Goal: Entertainment & Leisure: Browse casually

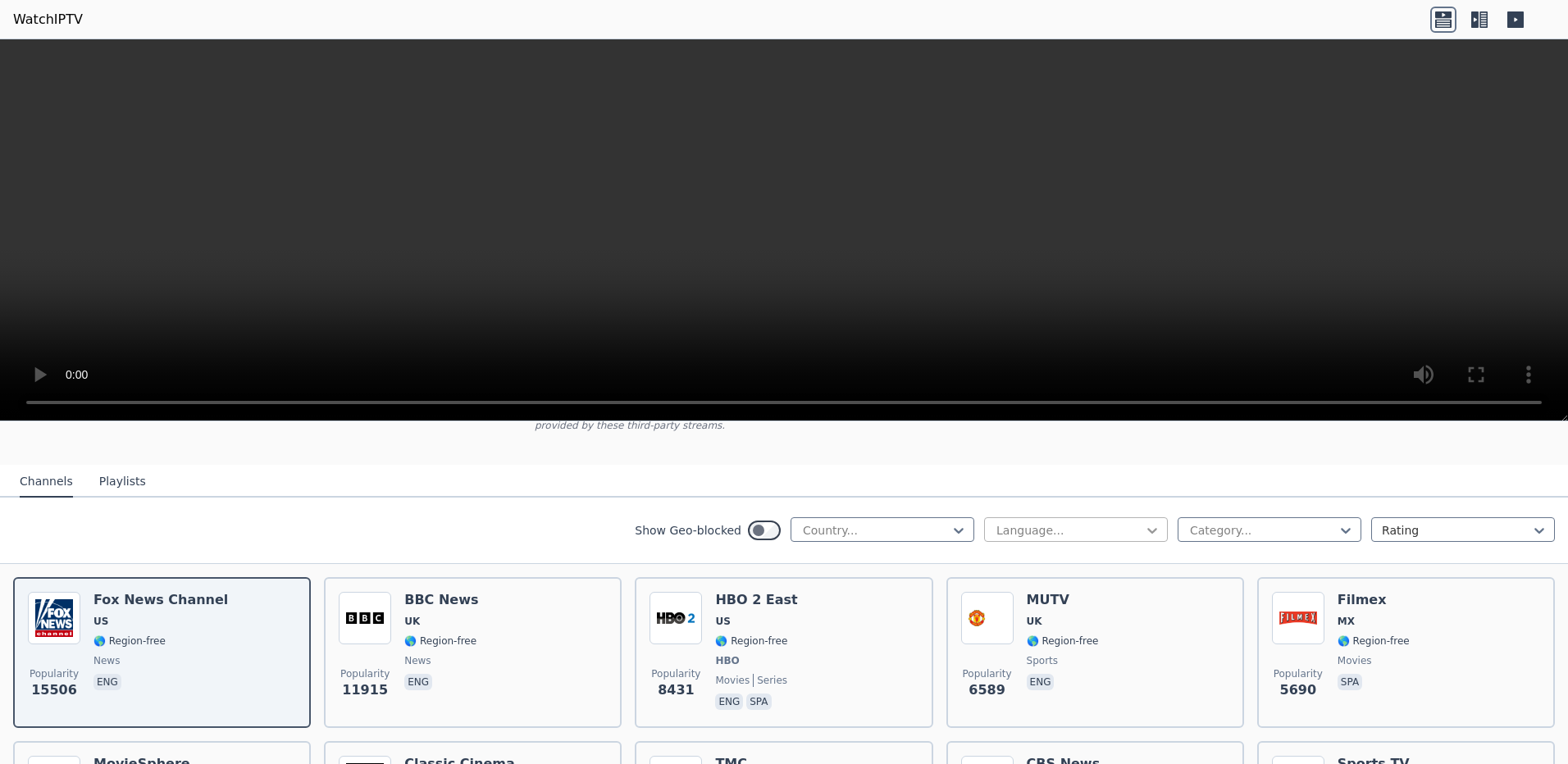
scroll to position [164, 0]
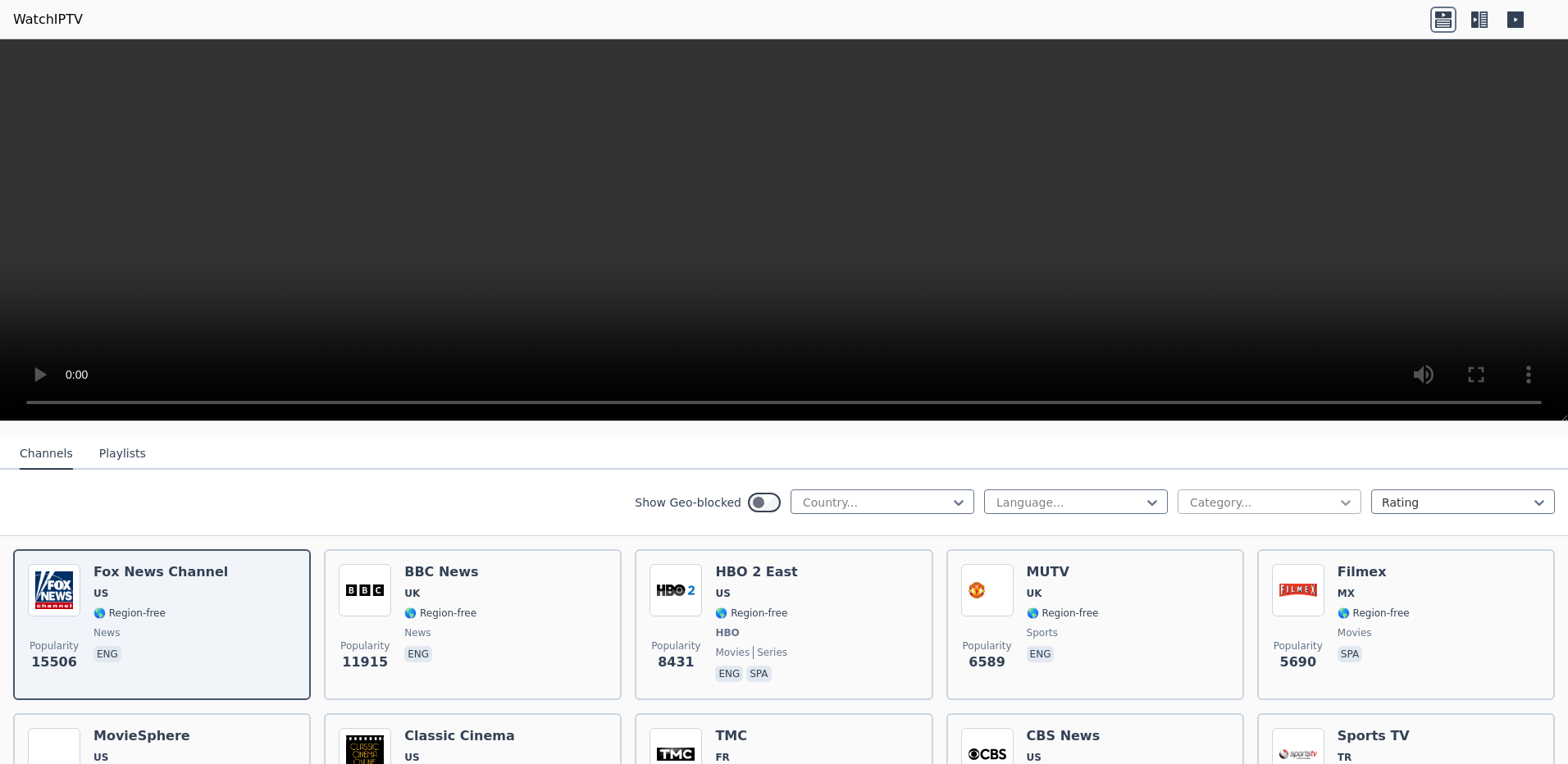
click at [1338, 494] on icon at bounding box center [1346, 502] width 16 height 16
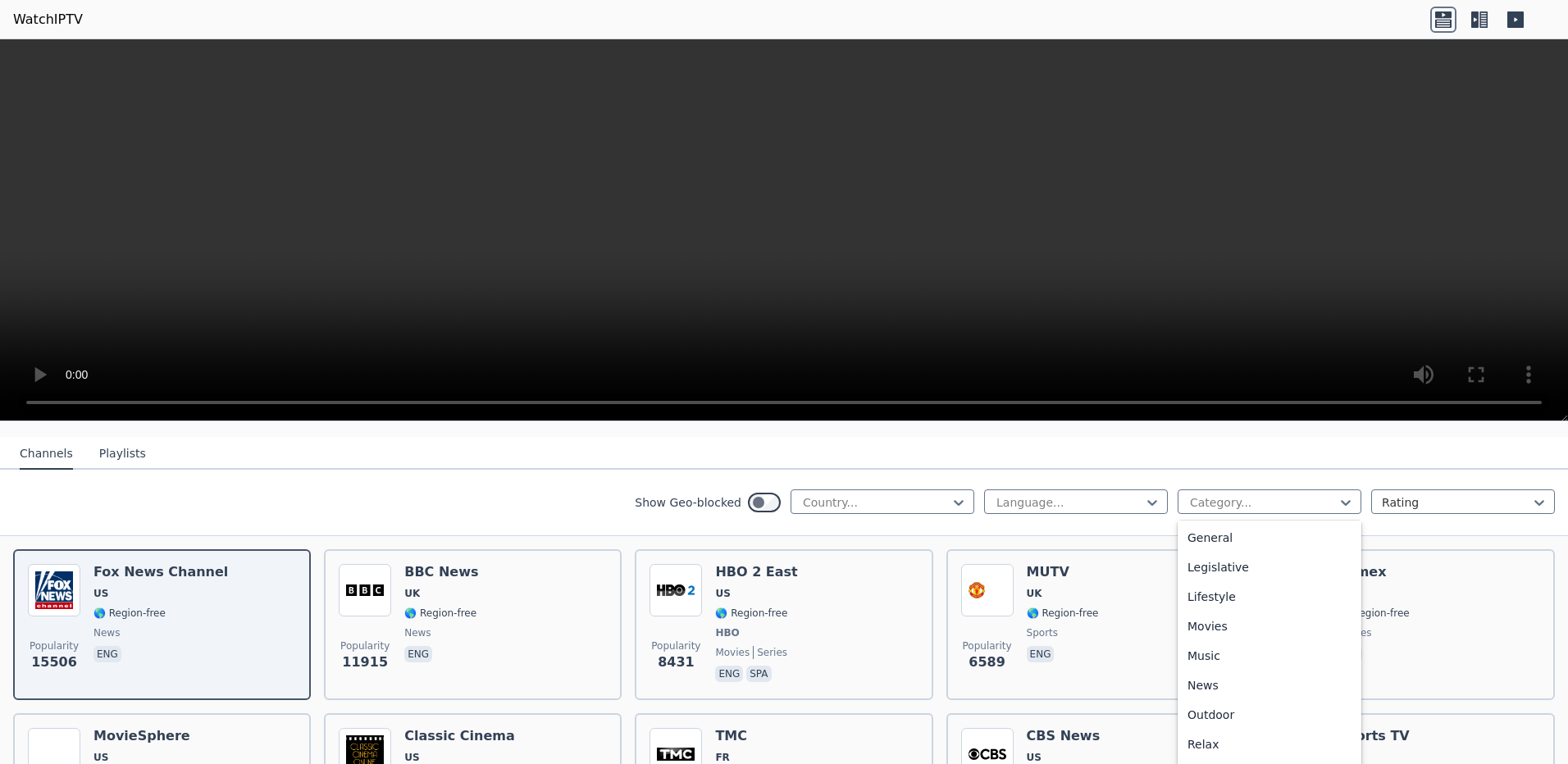
scroll to position [359, 0]
click at [1211, 613] on div "Movies" at bounding box center [1270, 623] width 184 height 29
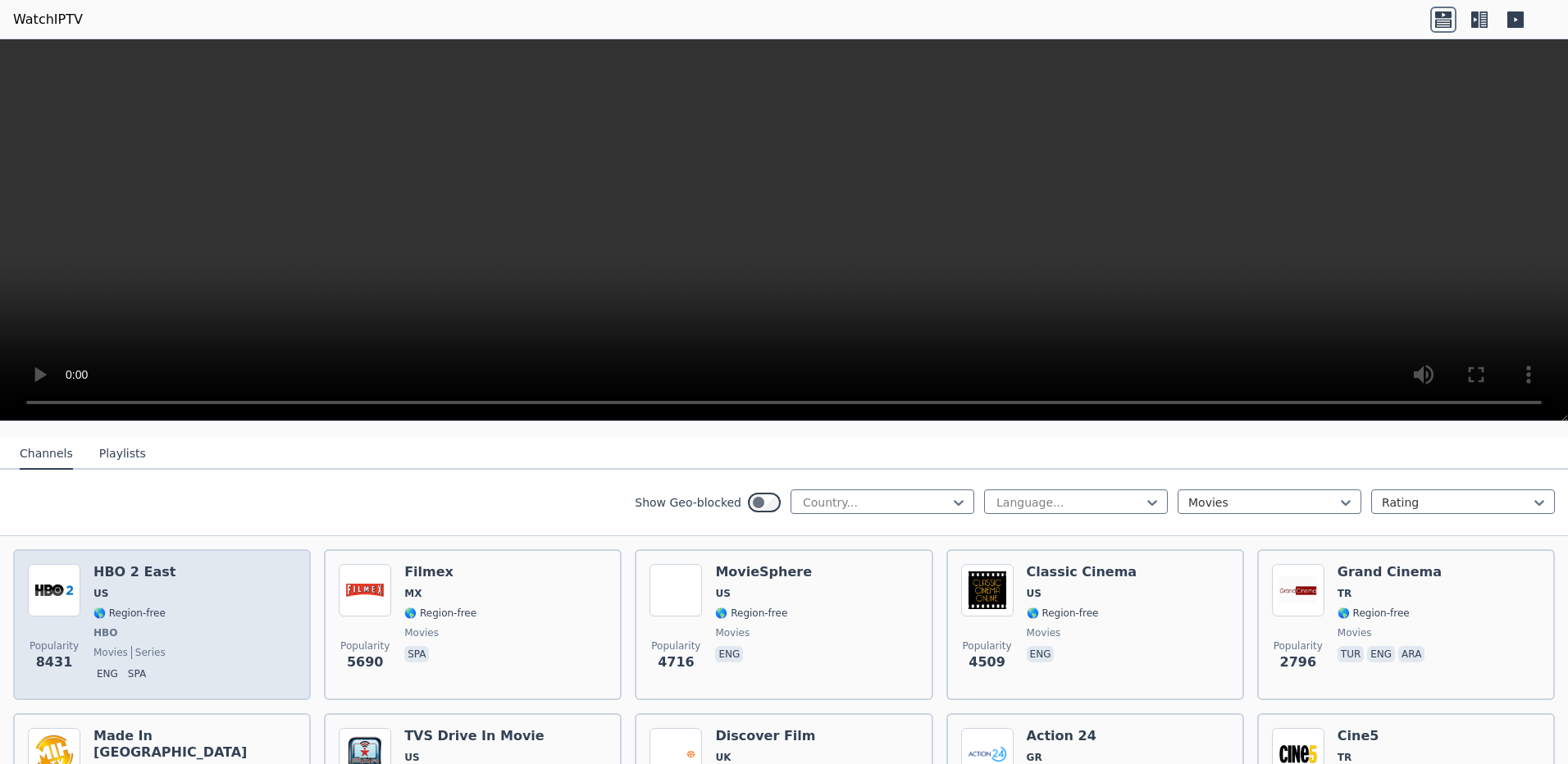
click at [242, 610] on div "Popularity 8431 HBO 2 East US 🌎 Region-free HBO movies series eng spa" at bounding box center [162, 625] width 268 height 121
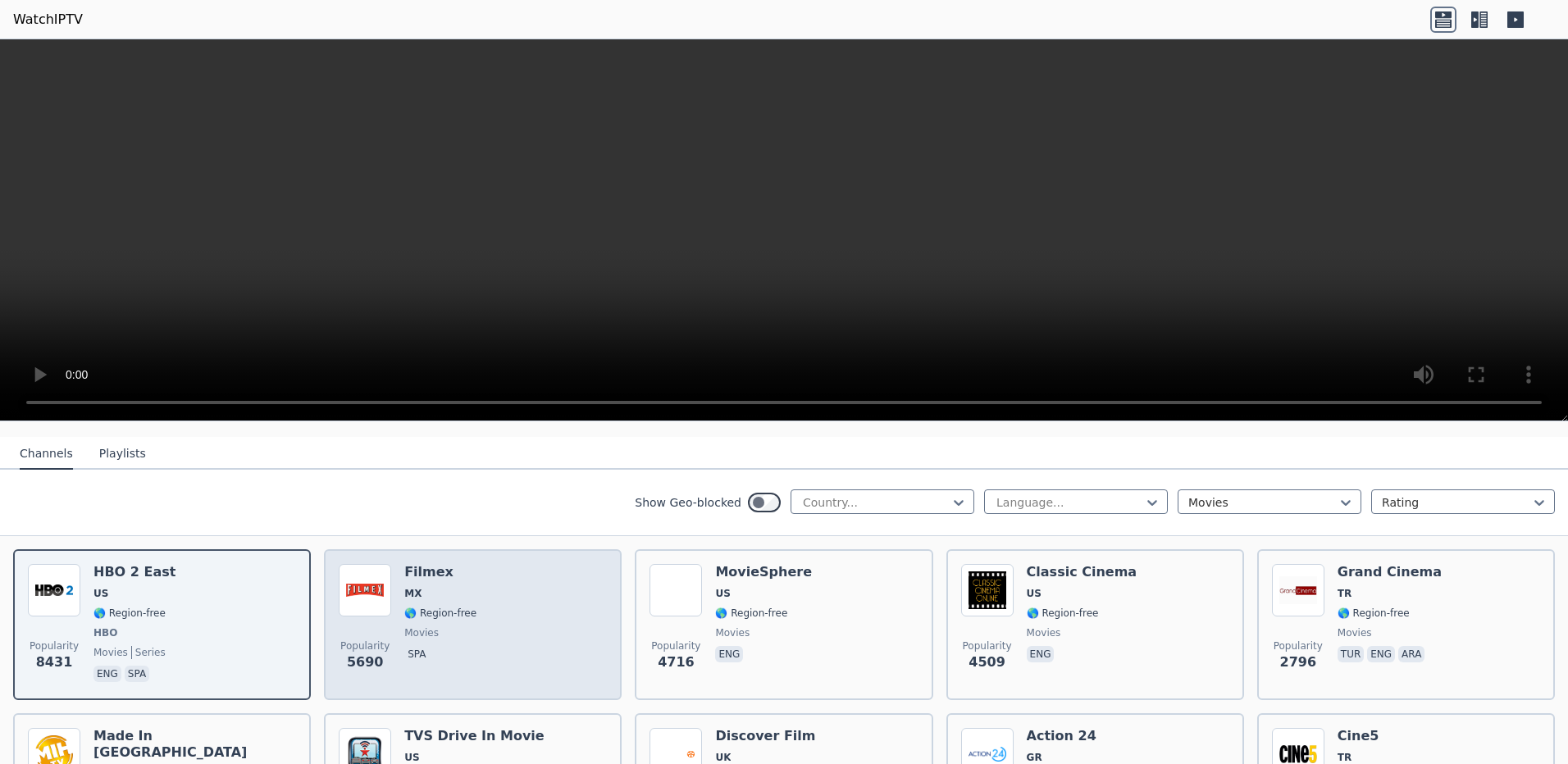
click at [510, 614] on div "Popularity 5690 Filmex MX 🌎 Region-free movies spa" at bounding box center [472, 625] width 268 height 121
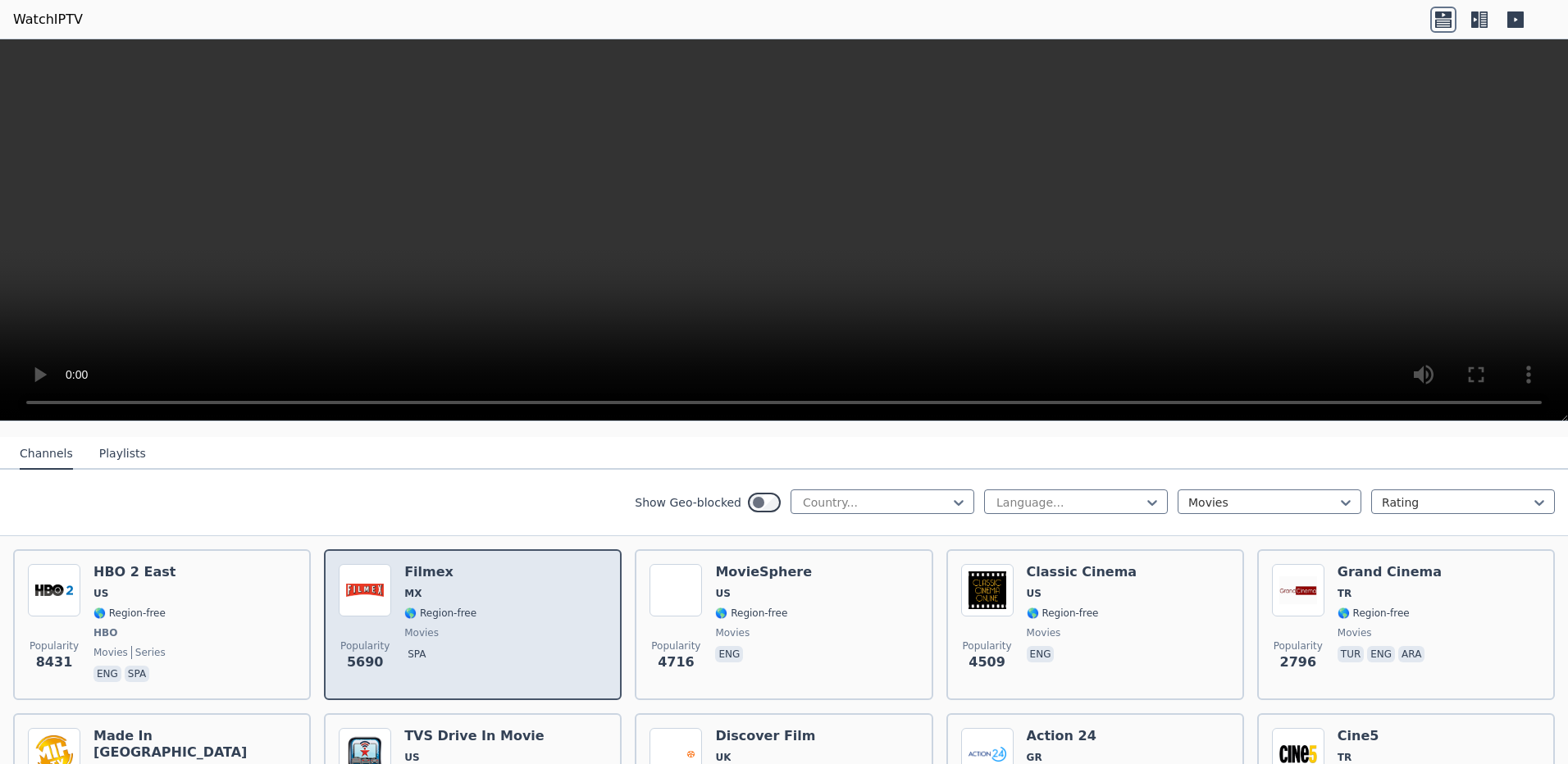
click at [481, 599] on div "Popularity 5690 Filmex MX 🌎 Region-free movies spa" at bounding box center [472, 625] width 268 height 121
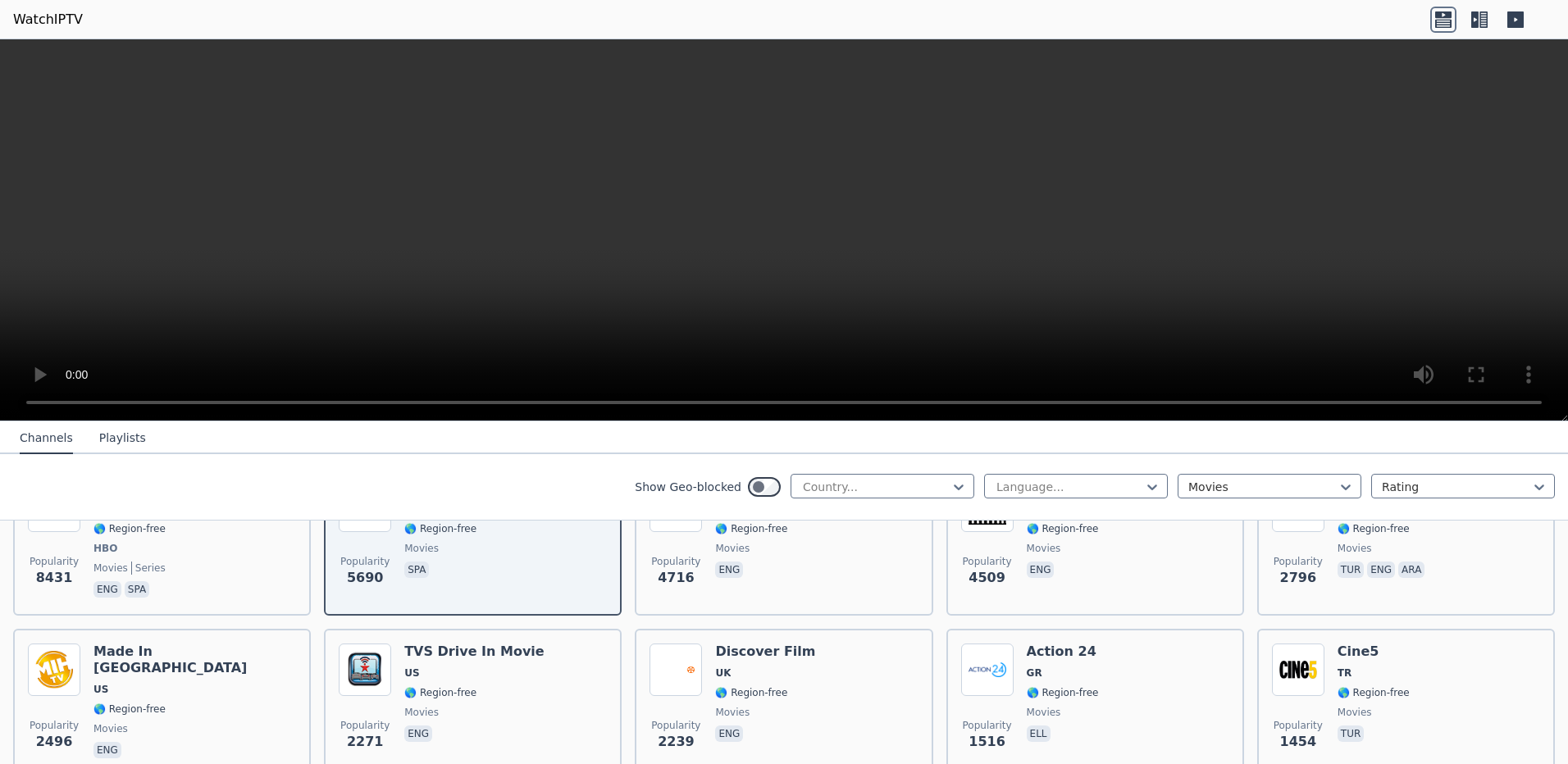
scroll to position [328, 0]
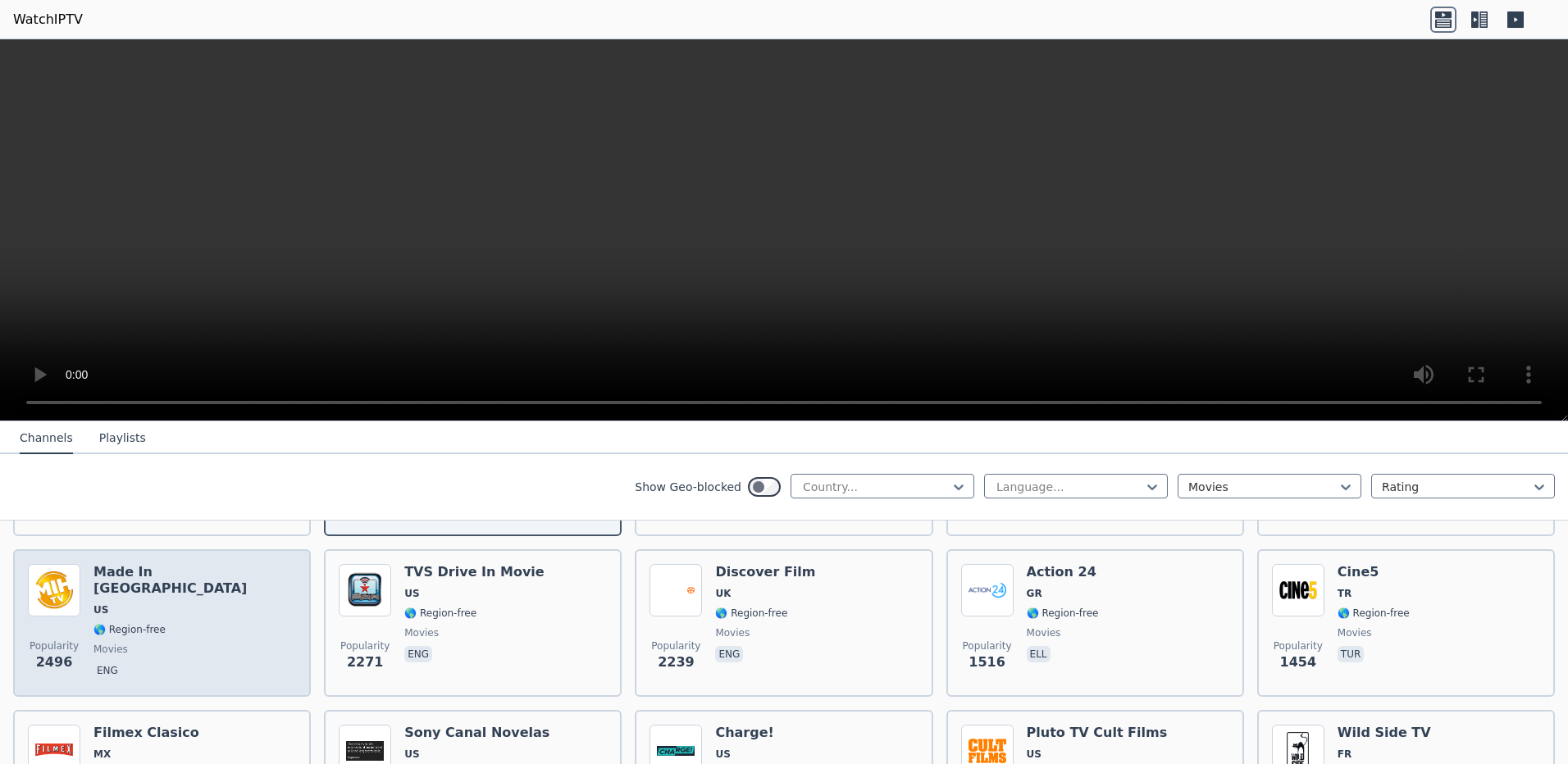
click at [228, 627] on div "Popularity 2496 Made In [GEOGRAPHIC_DATA] [GEOGRAPHIC_DATA] 🌎 Region-free movie…" at bounding box center [162, 623] width 268 height 118
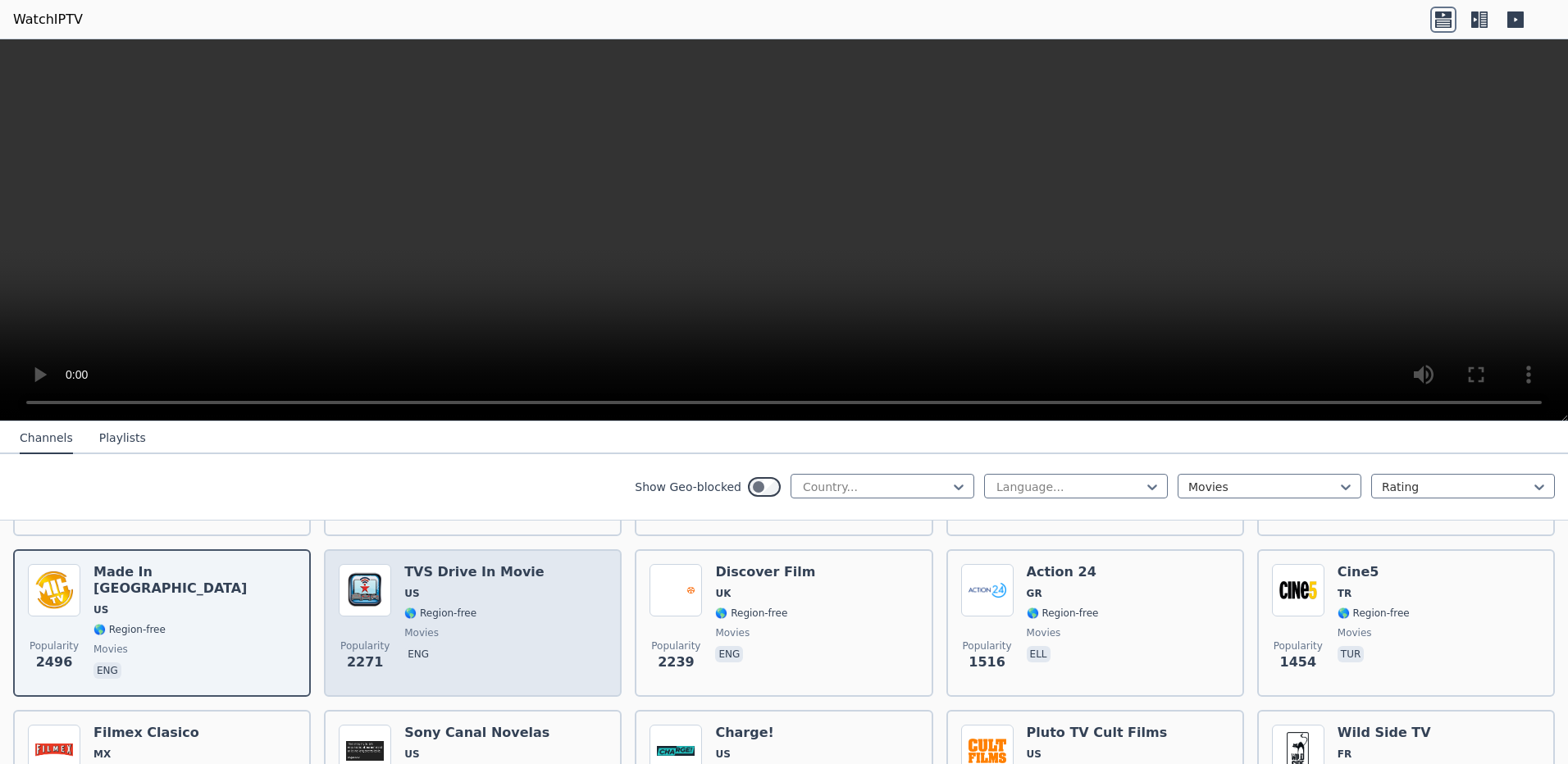
click at [476, 627] on span "movies" at bounding box center [474, 633] width 140 height 13
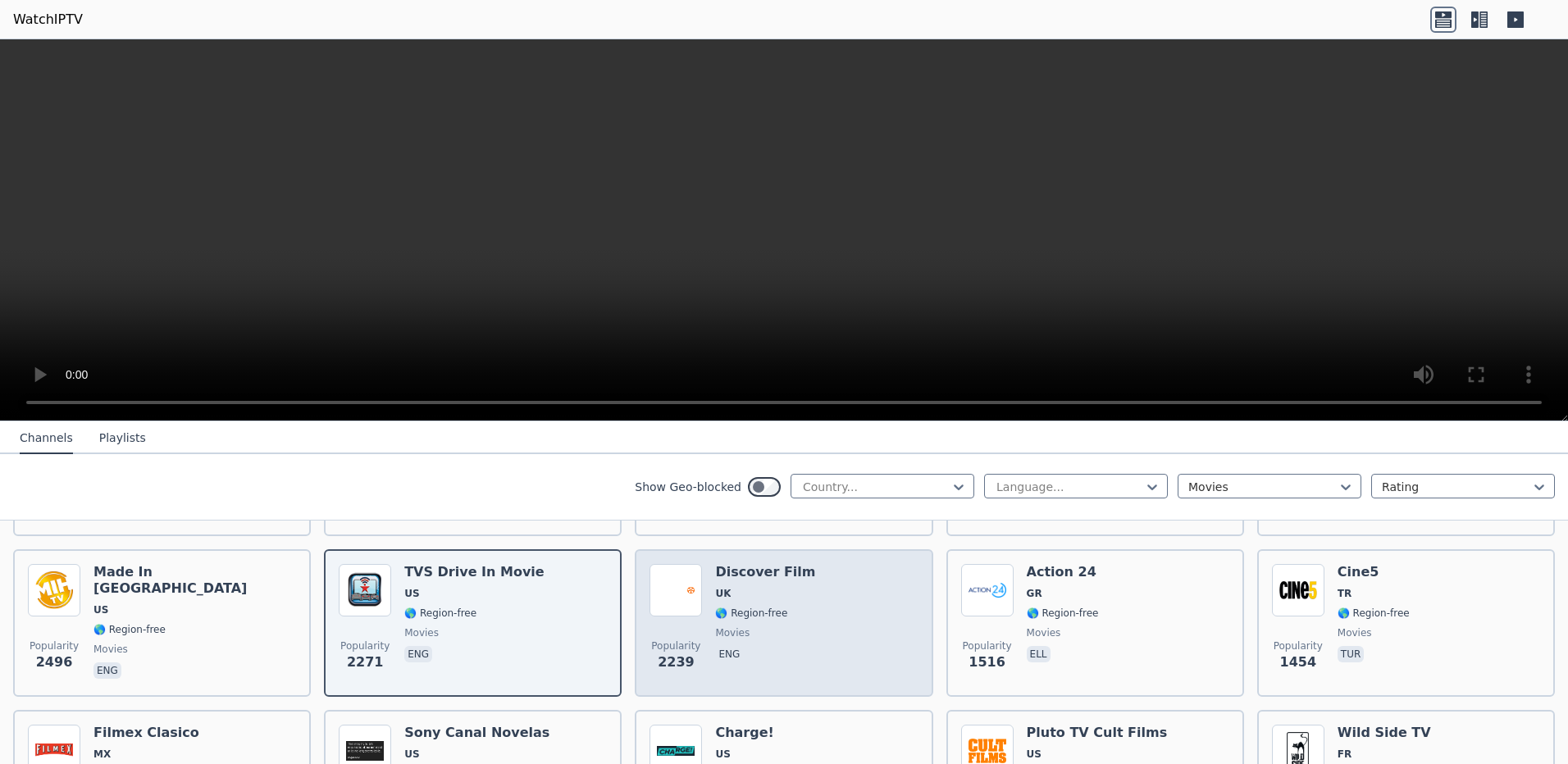
click at [839, 598] on div "Popularity 2239 Discover Film UK 🌎 Region-free movies eng" at bounding box center [784, 623] width 268 height 118
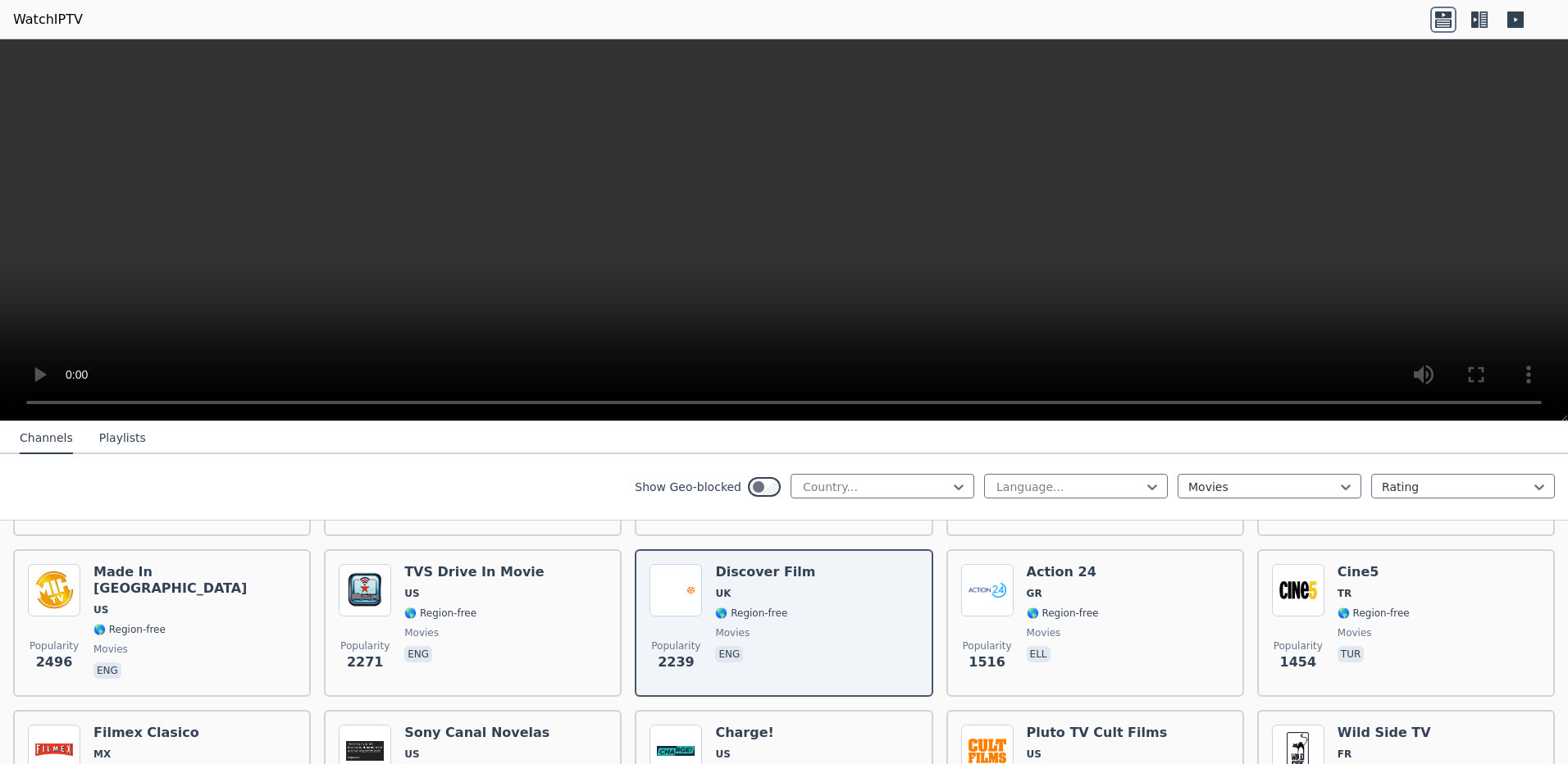
click at [1473, 25] on icon at bounding box center [1474, 20] width 7 height 16
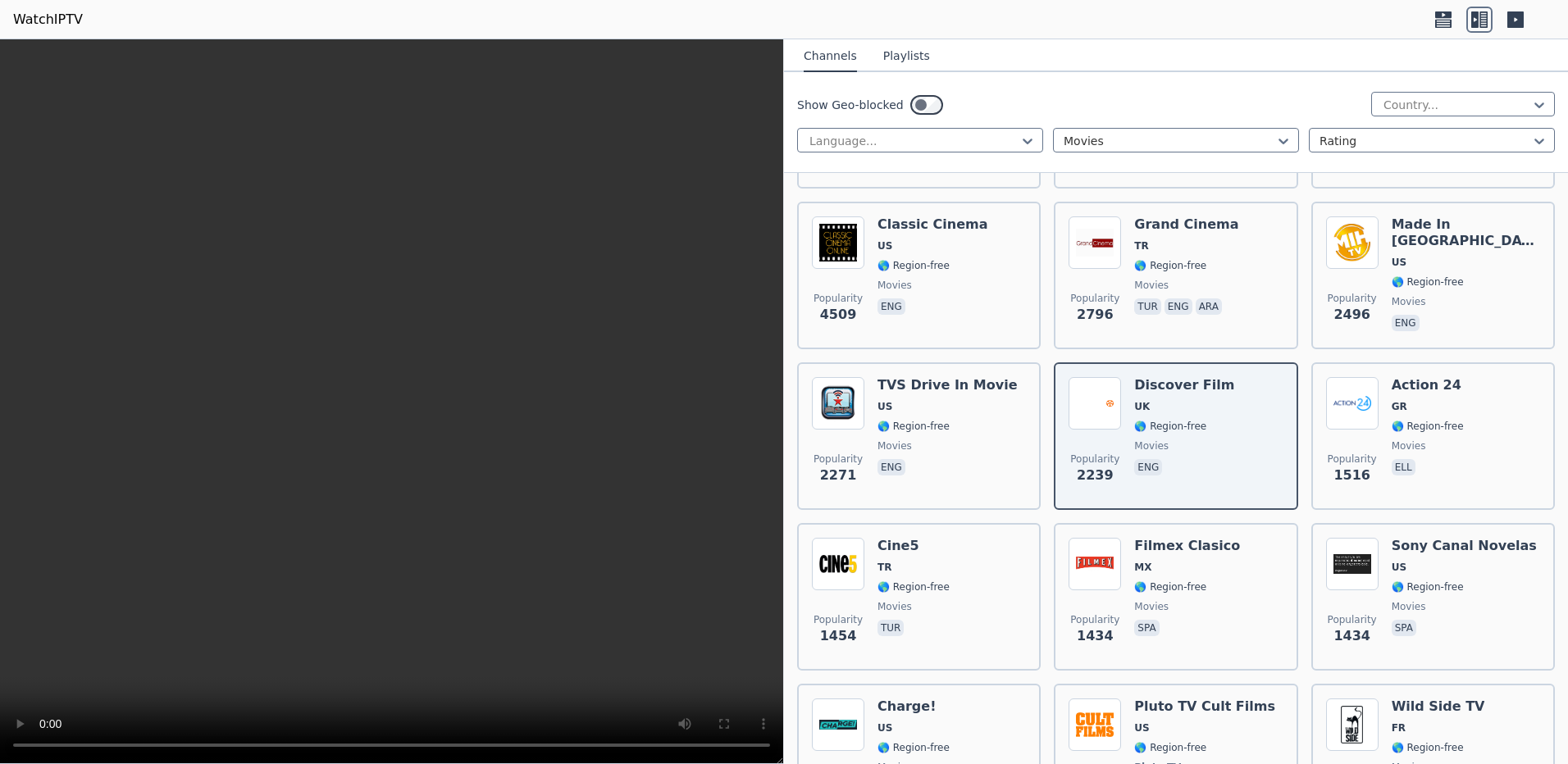
click at [1520, 21] on icon at bounding box center [1515, 20] width 16 height 16
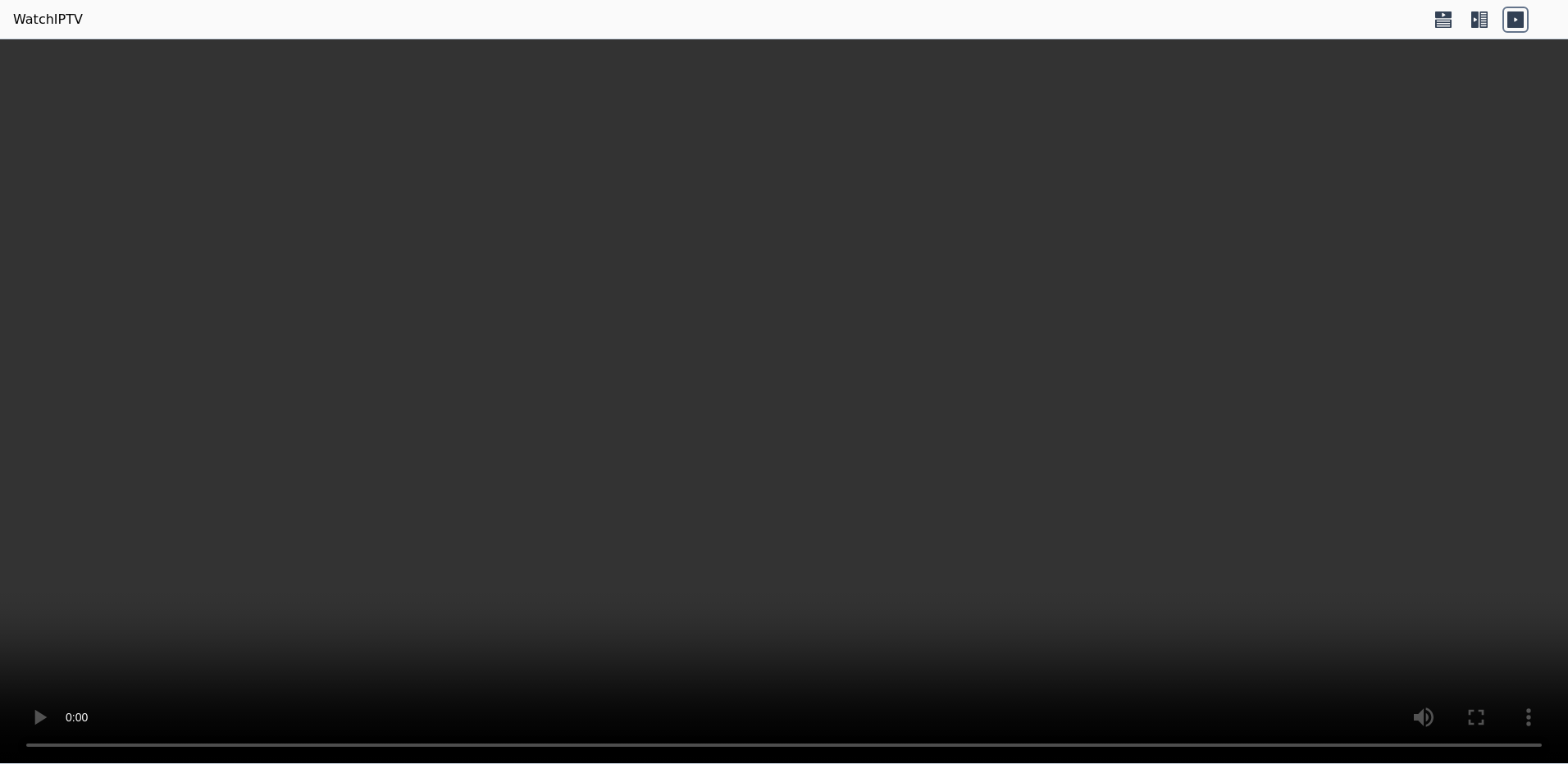
click at [1520, 21] on icon at bounding box center [1515, 20] width 16 height 16
click at [1481, 24] on icon at bounding box center [1483, 20] width 8 height 16
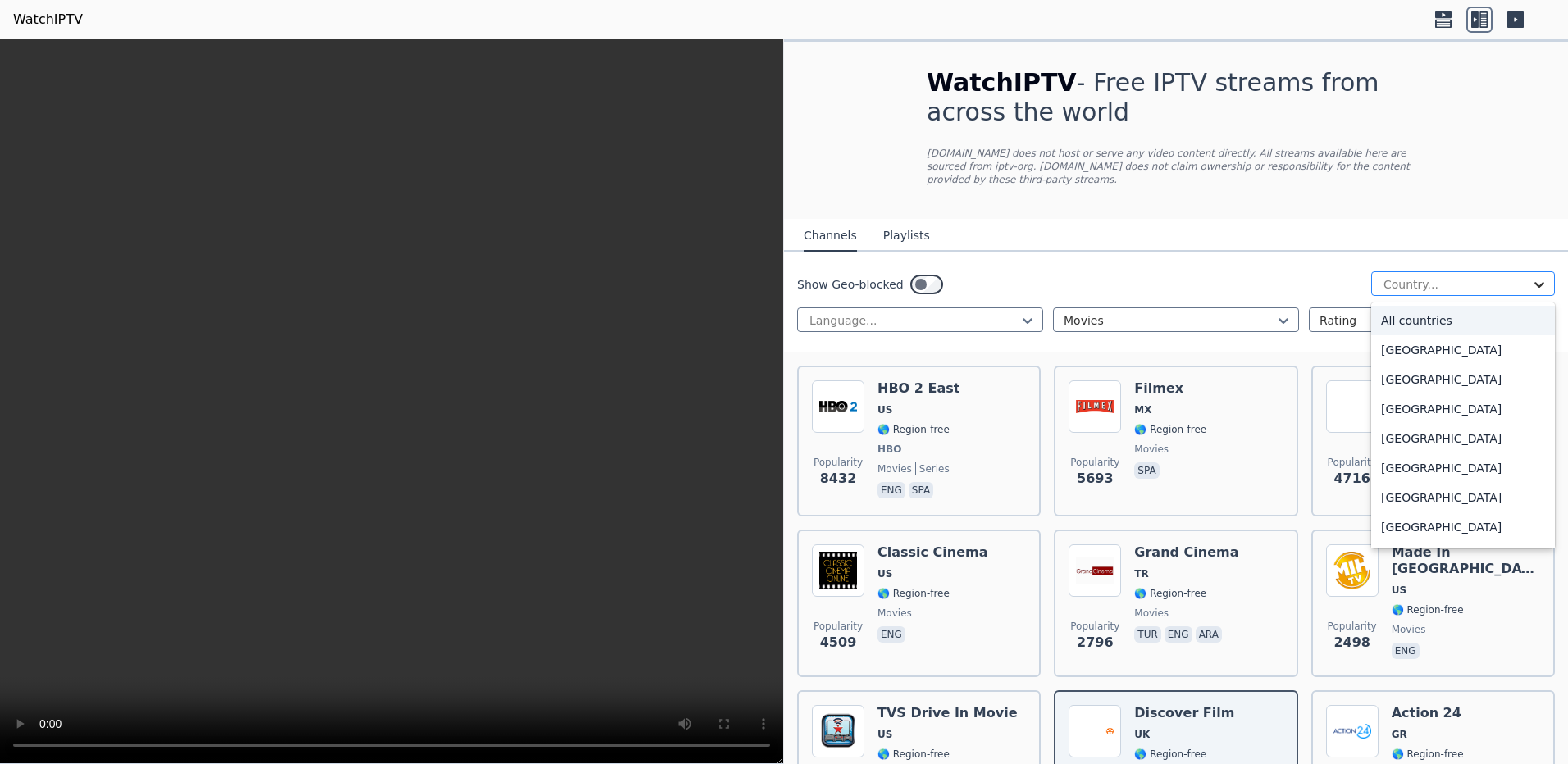
click at [1531, 277] on icon at bounding box center [1539, 285] width 16 height 16
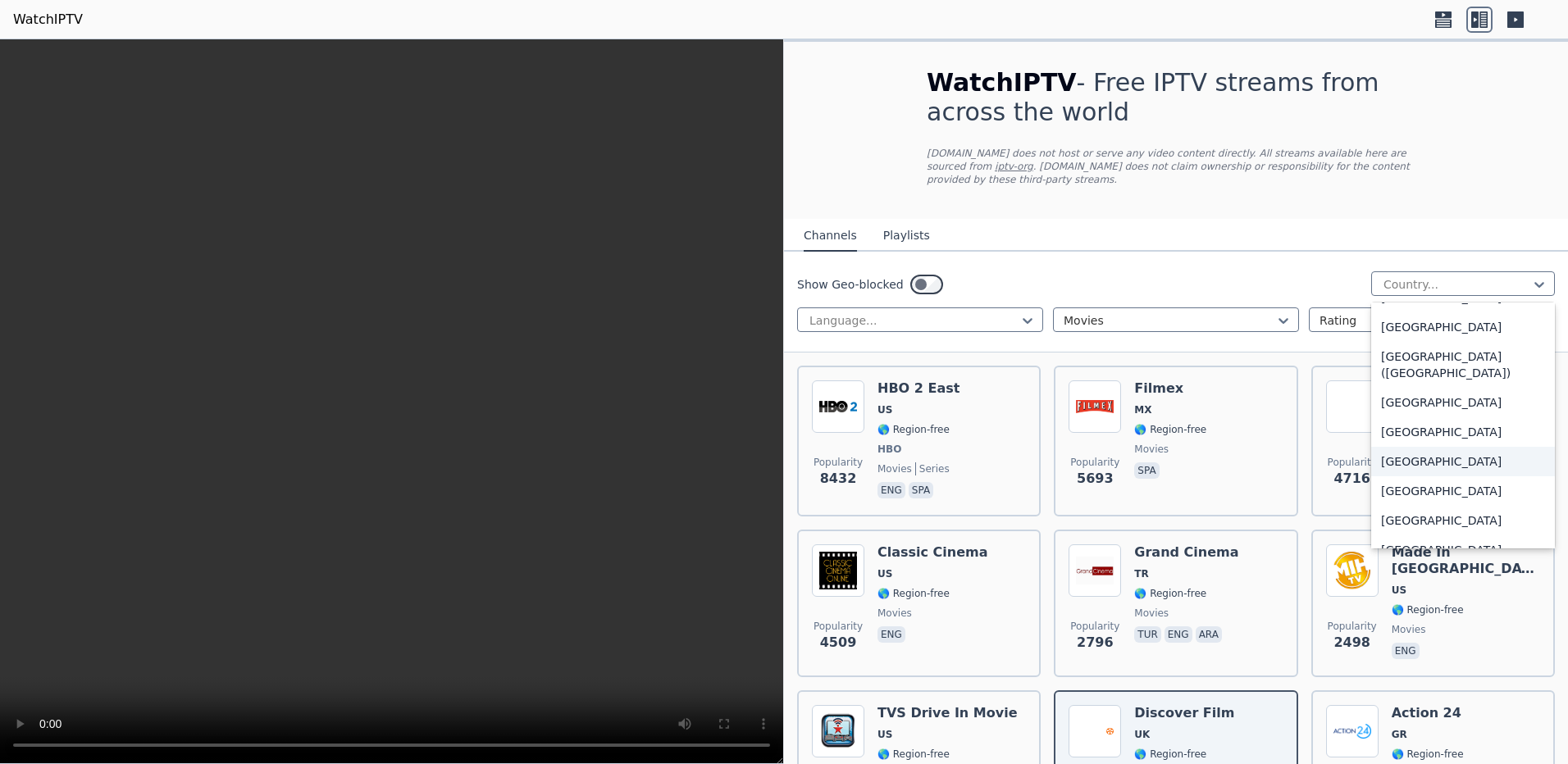
click at [1427, 453] on div "[GEOGRAPHIC_DATA]" at bounding box center [1463, 461] width 184 height 29
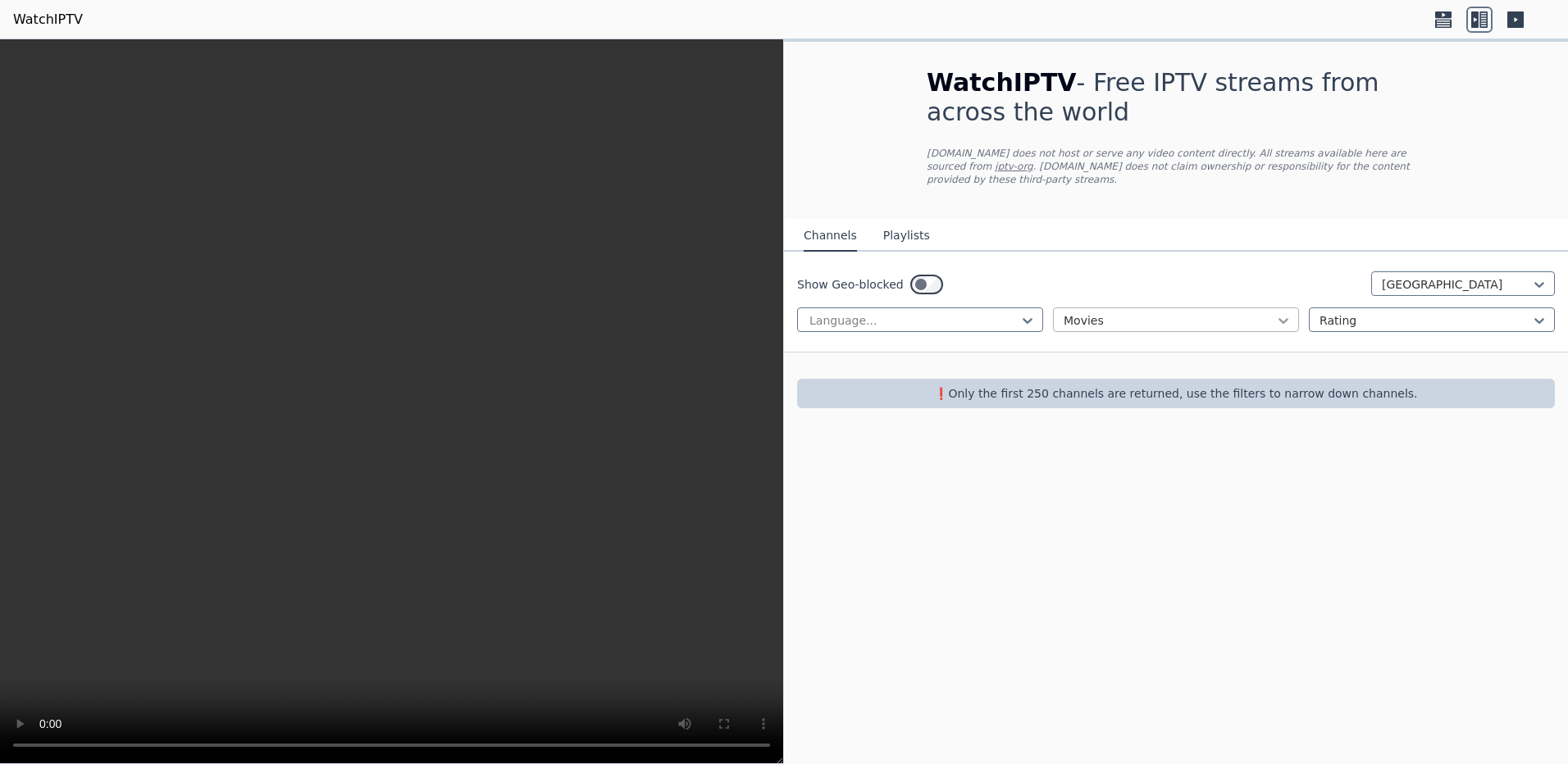
click at [1282, 312] on icon at bounding box center [1283, 320] width 16 height 16
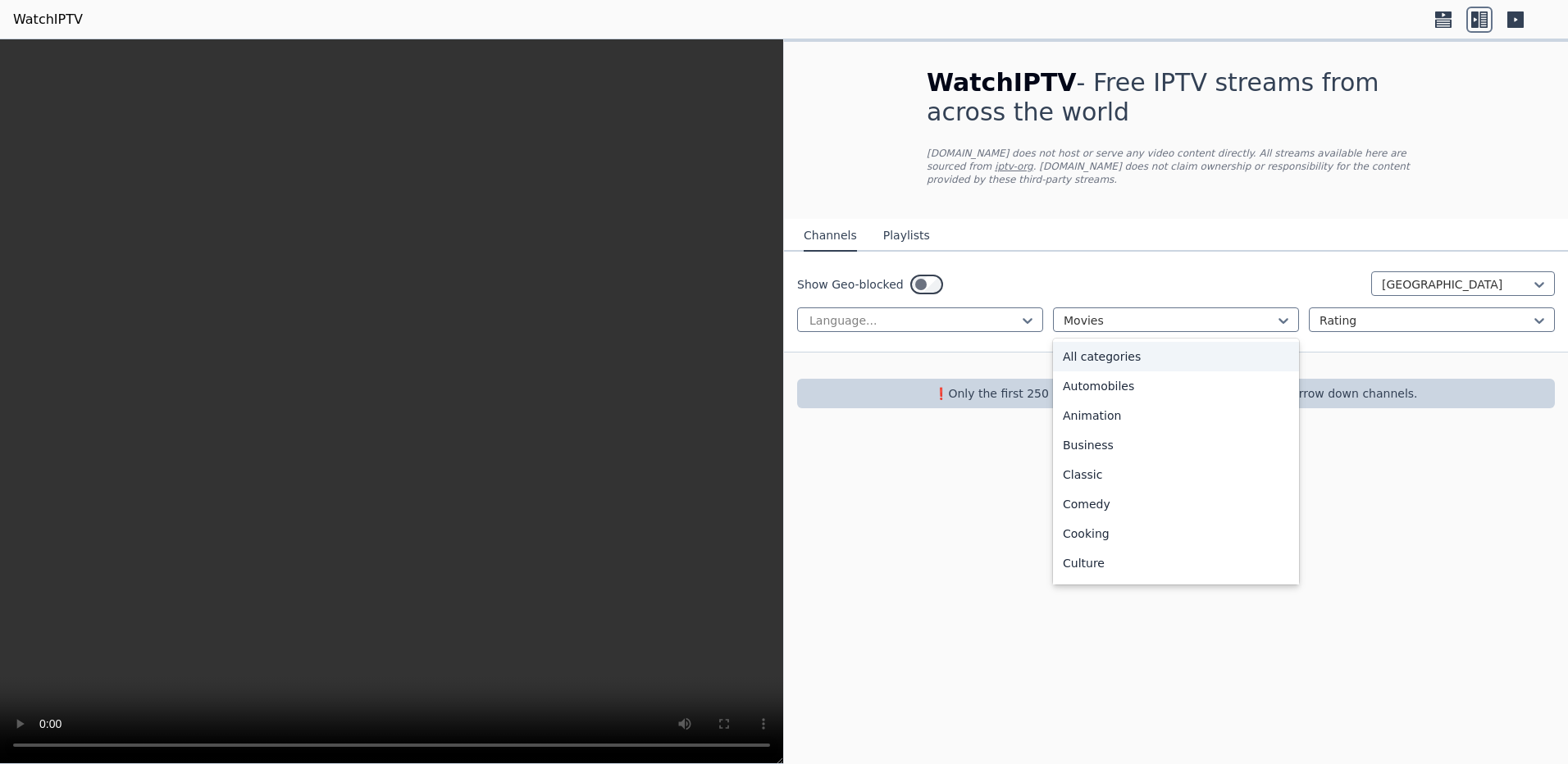
click at [1131, 344] on div "All categories" at bounding box center [1176, 356] width 246 height 29
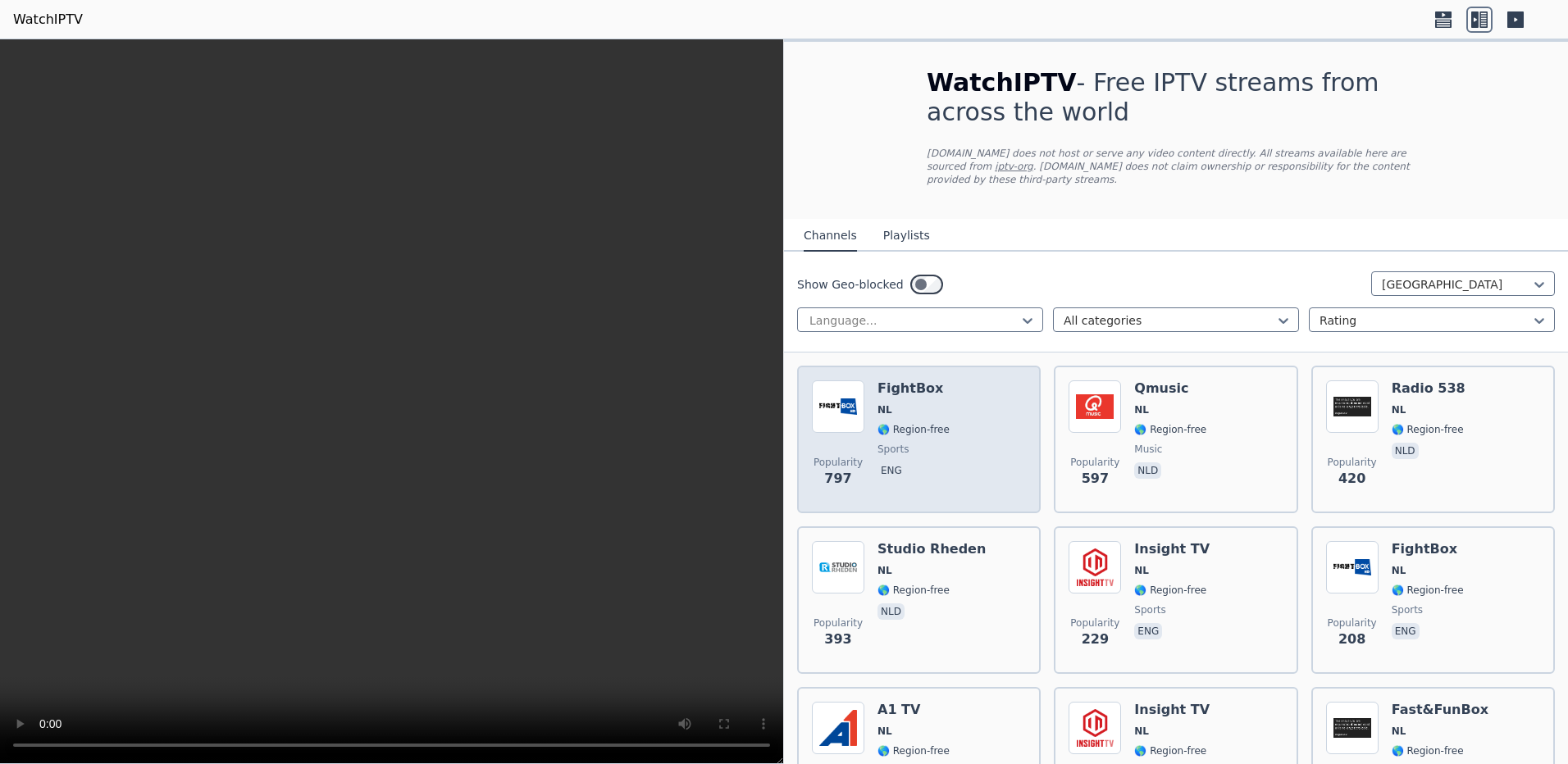
click at [983, 422] on div "Popularity 797 FightBox NL 🌎 Region-free sports eng" at bounding box center [919, 439] width 214 height 118
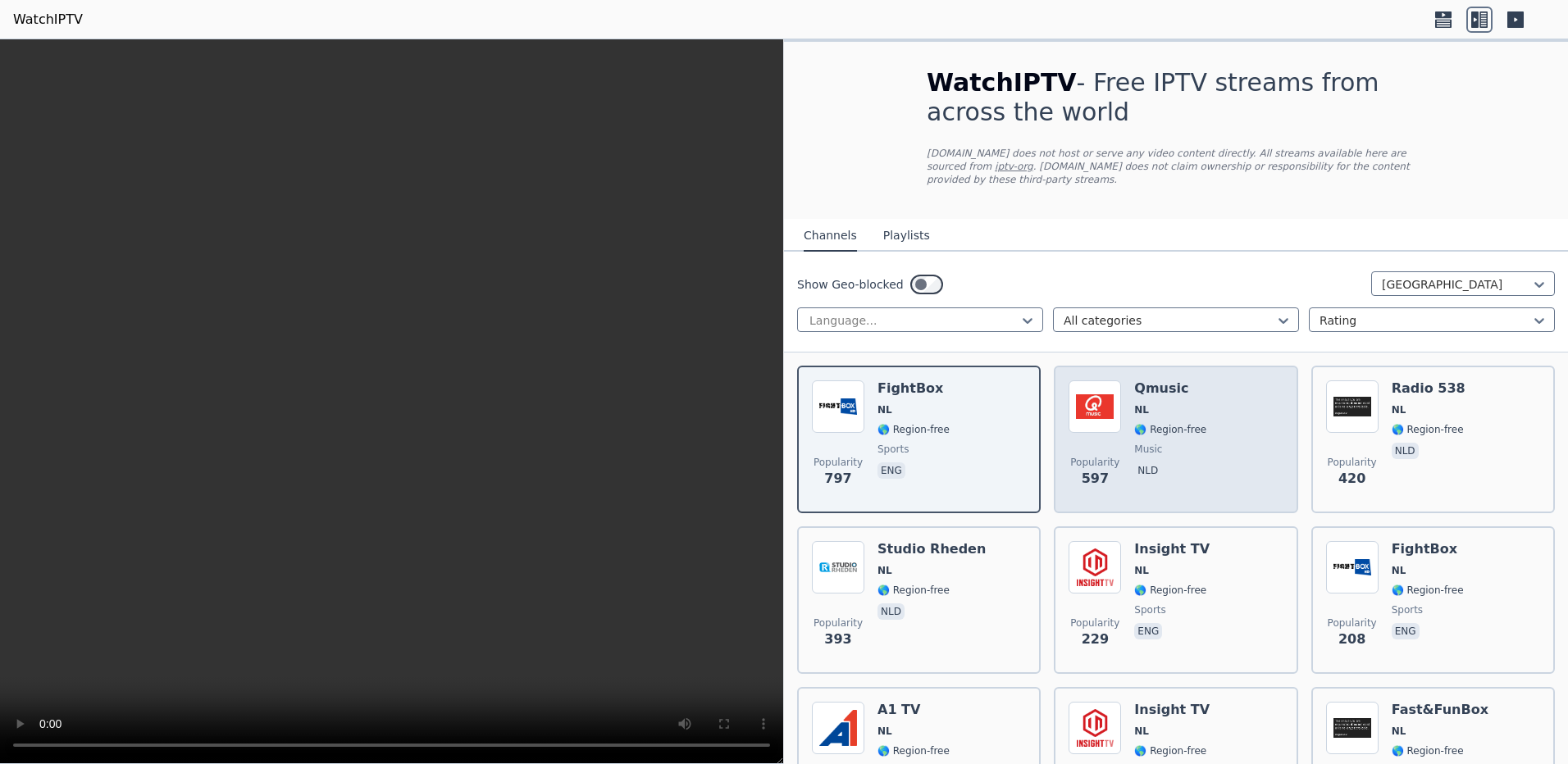
click at [1174, 423] on div "Qmusic NL 🌎 Region-free music nld" at bounding box center [1170, 439] width 72 height 118
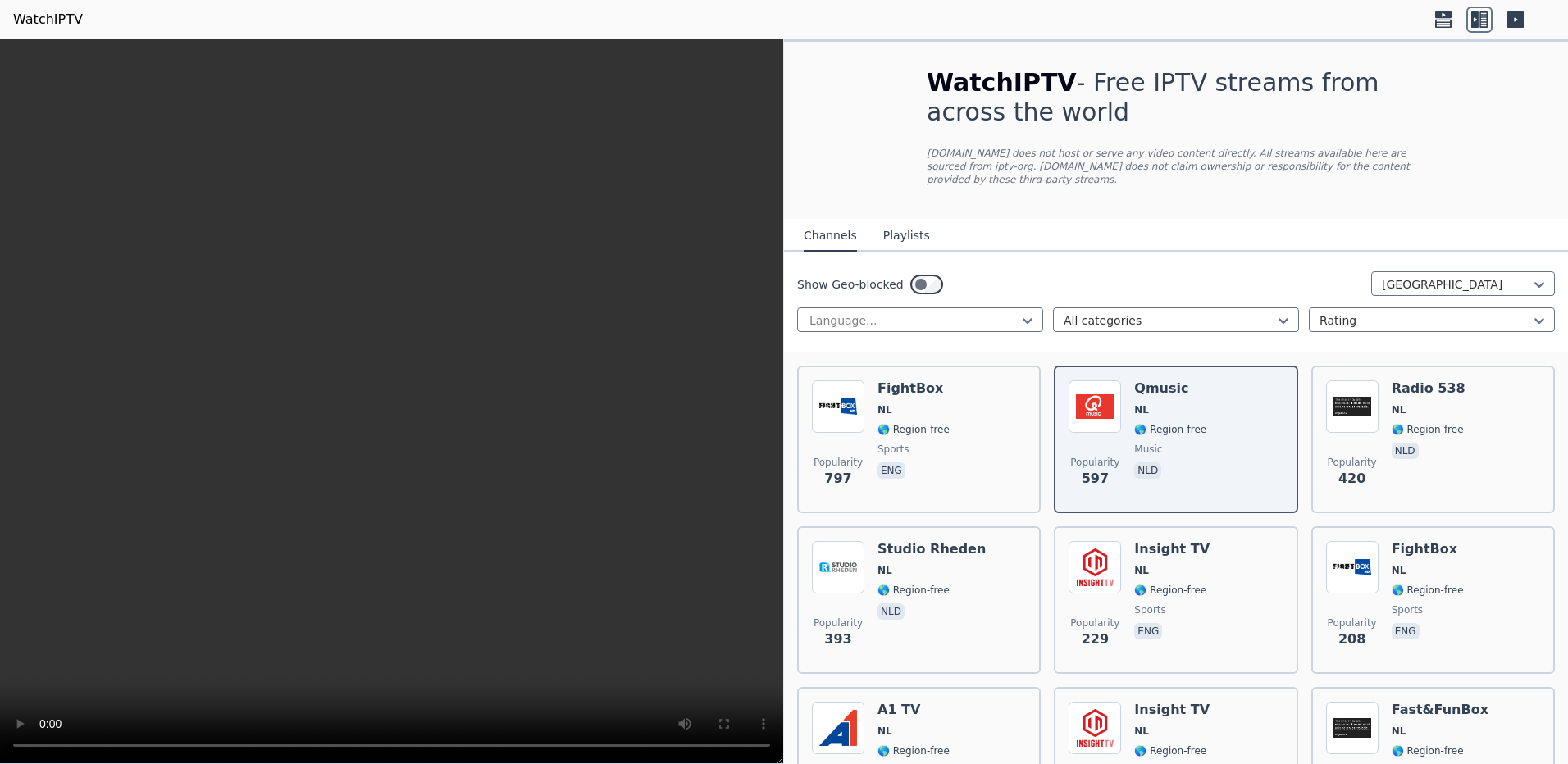
click at [1517, 15] on icon at bounding box center [1515, 20] width 16 height 16
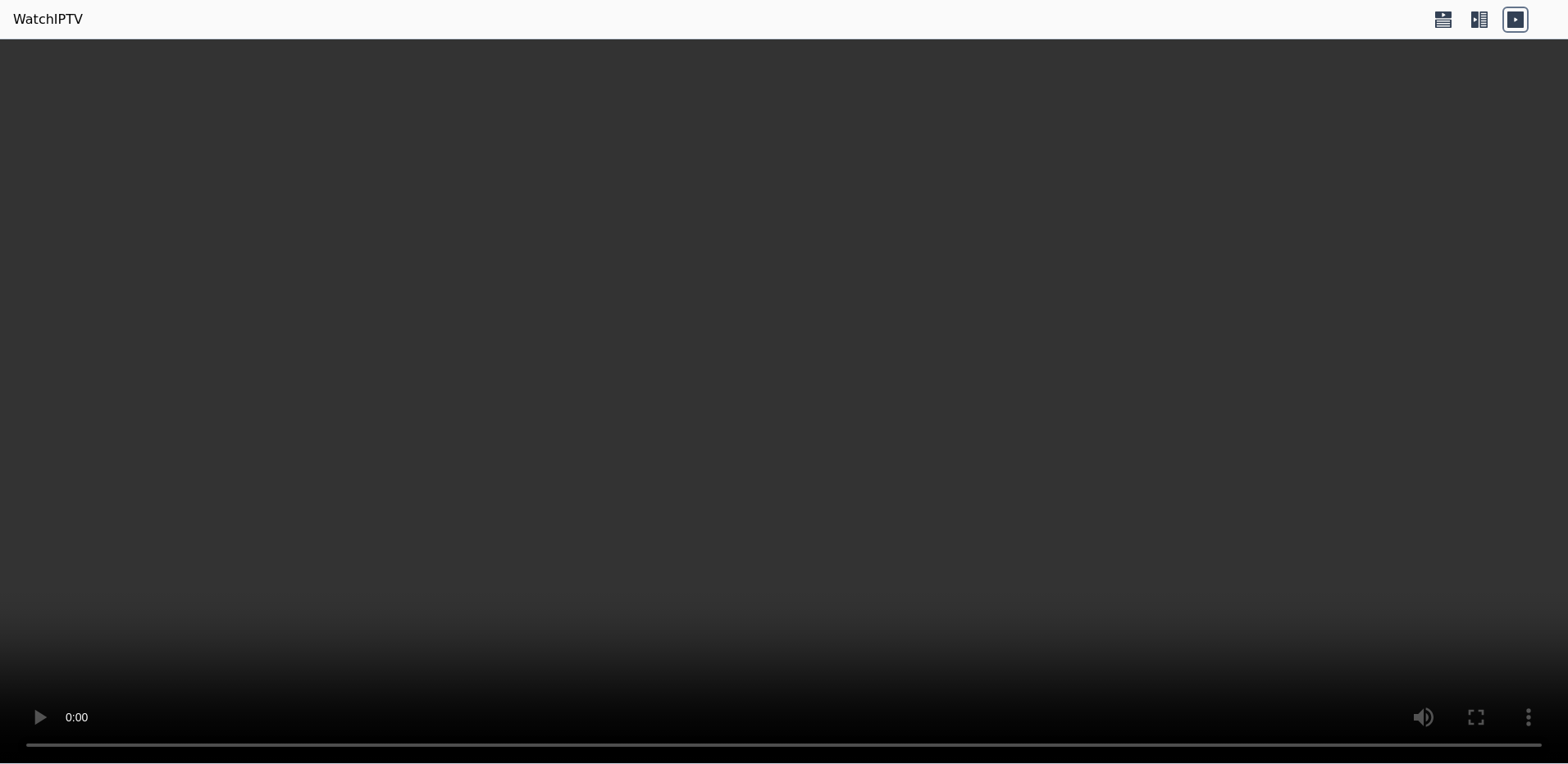
click at [1517, 16] on icon at bounding box center [1515, 20] width 16 height 16
drag, startPoint x: 1477, startPoint y: 21, endPoint x: 1477, endPoint y: 31, distance: 10.0
click at [1477, 21] on icon at bounding box center [1474, 20] width 7 height 16
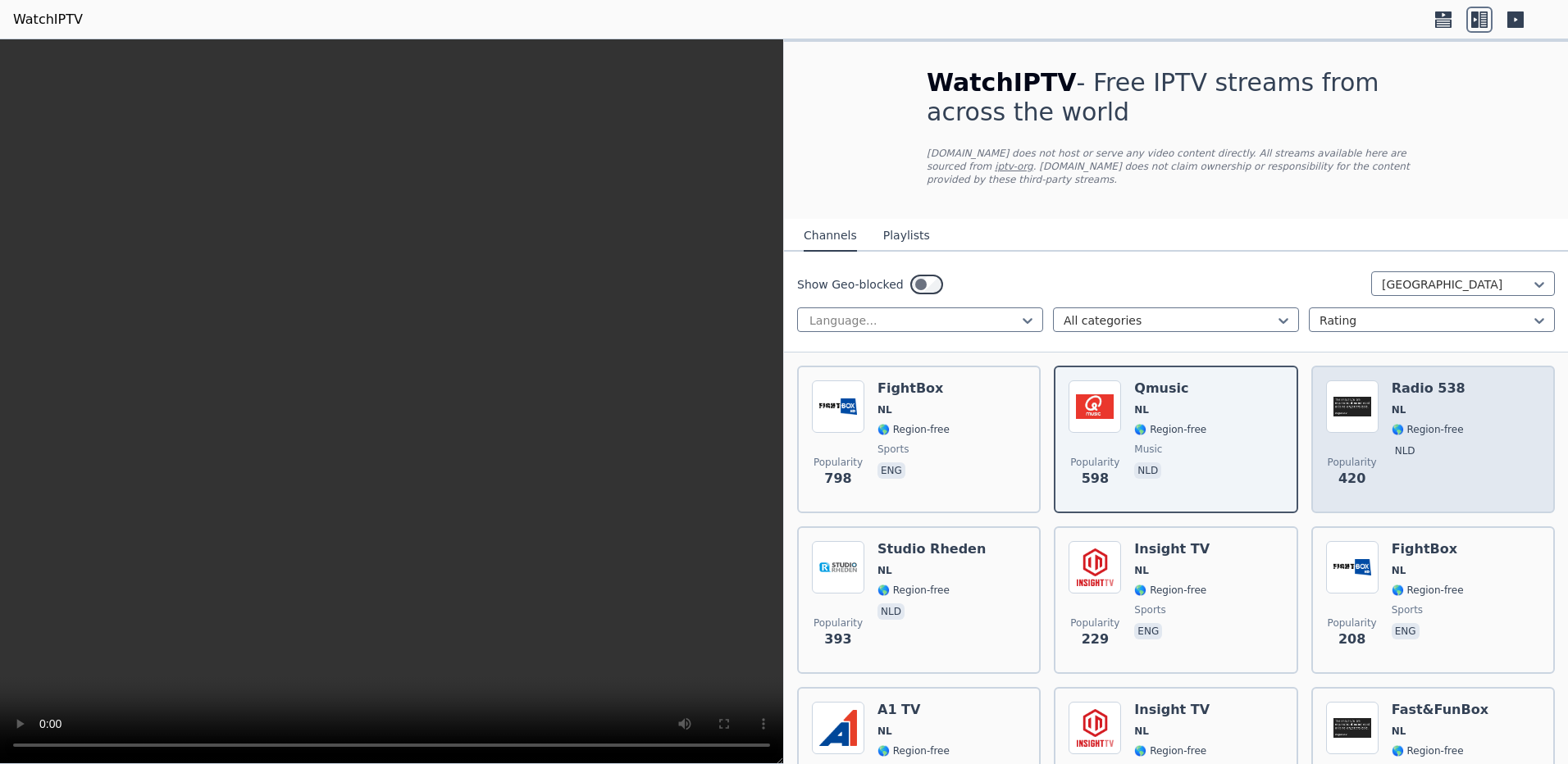
click at [1422, 443] on span "nld" at bounding box center [1428, 453] width 74 height 20
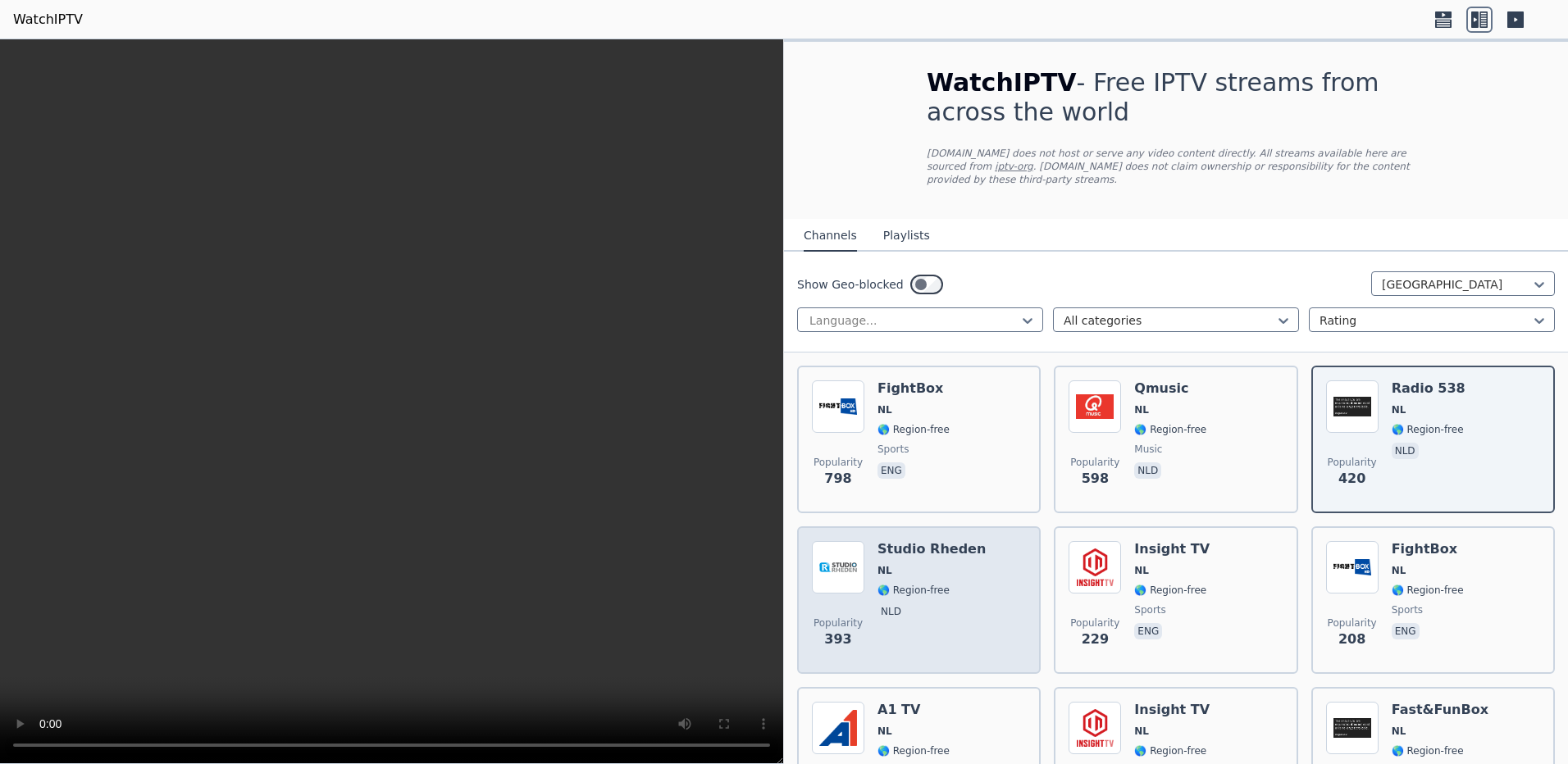
click at [933, 603] on span "nld" at bounding box center [931, 613] width 108 height 20
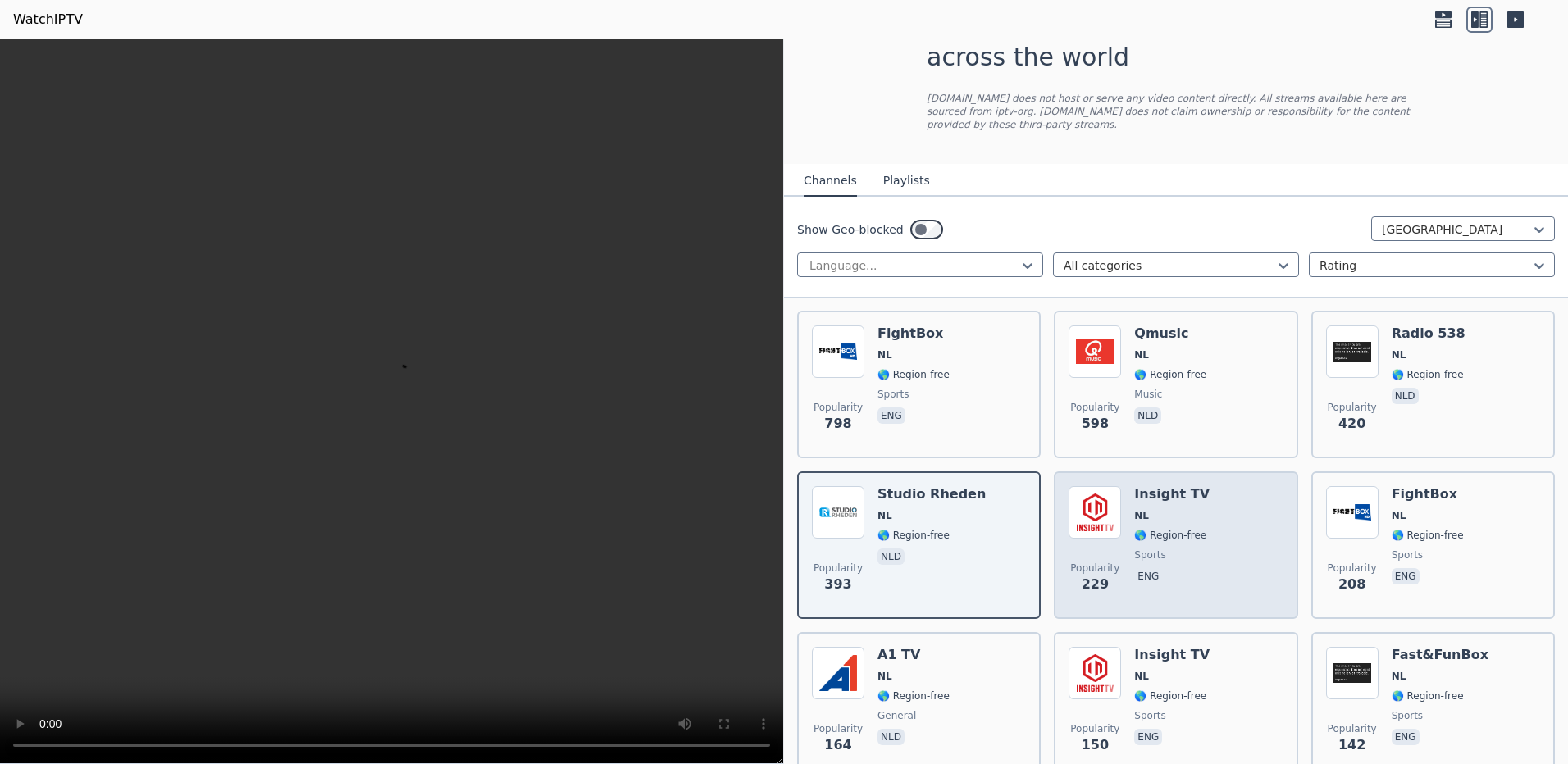
scroll to position [82, 0]
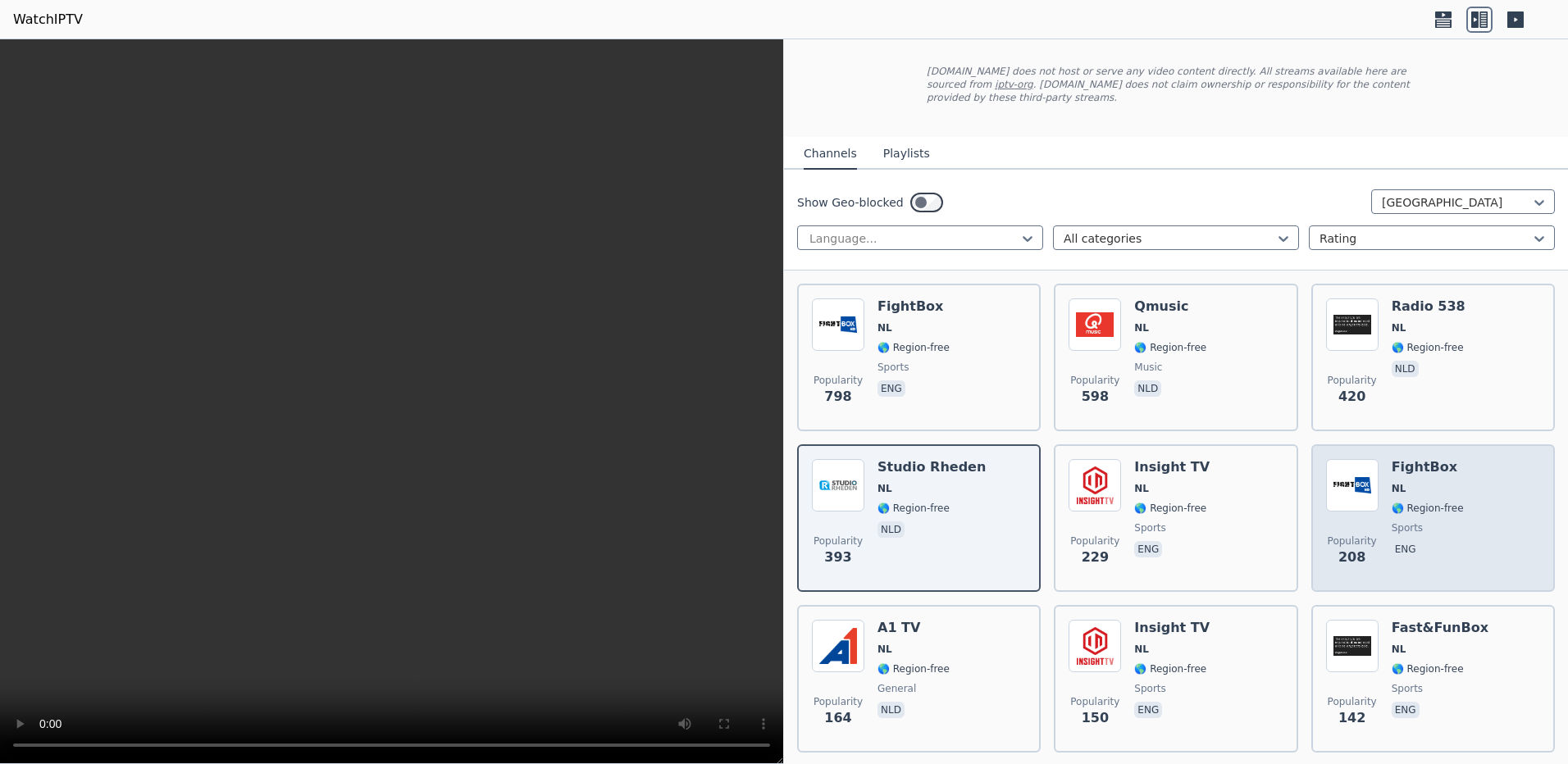
click at [1397, 541] on p "eng" at bounding box center [1405, 549] width 28 height 16
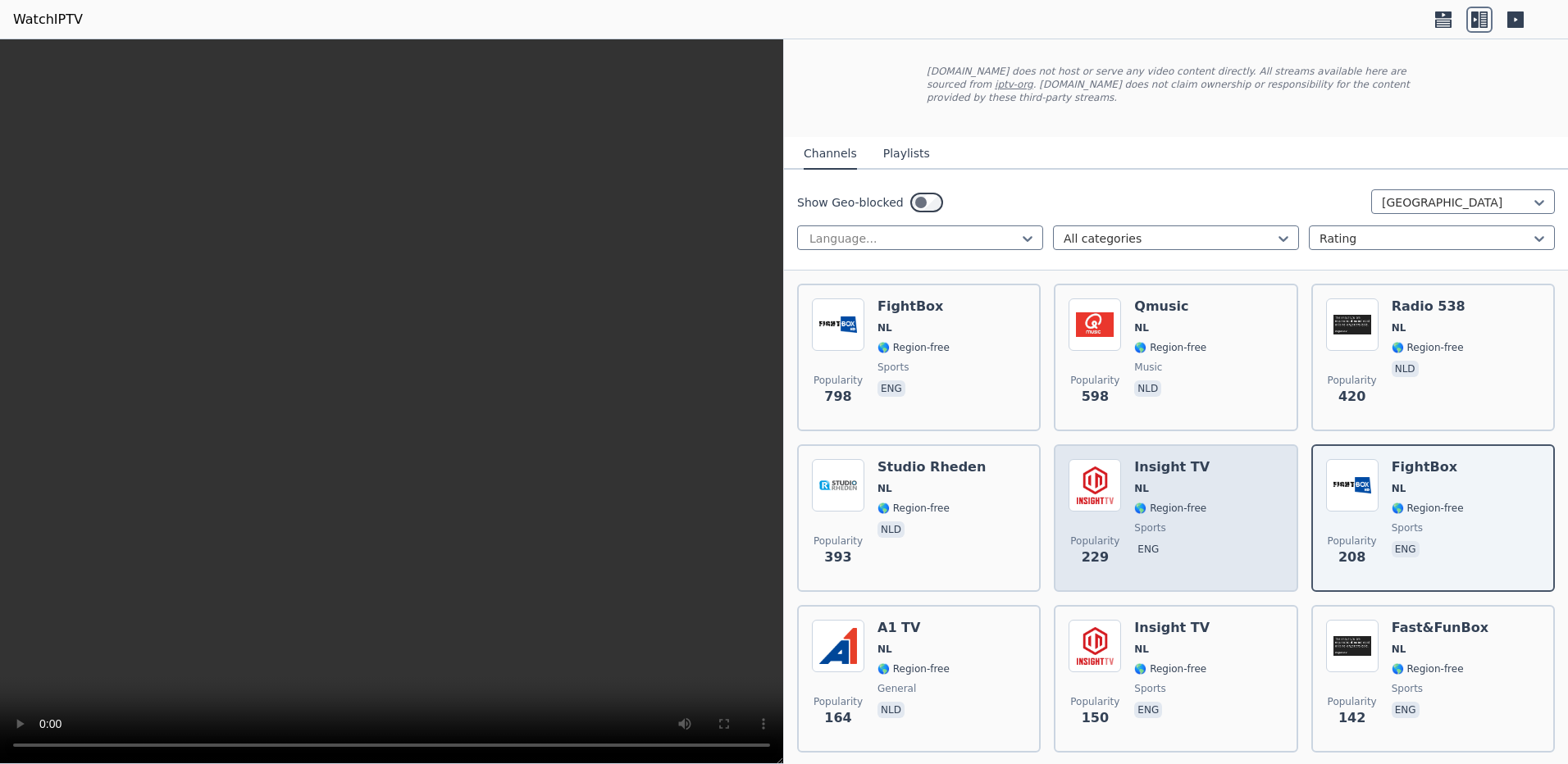
click at [1211, 525] on div "Popularity 229 Insight TV NL 🌎 Region-free sports eng" at bounding box center [1175, 519] width 214 height 118
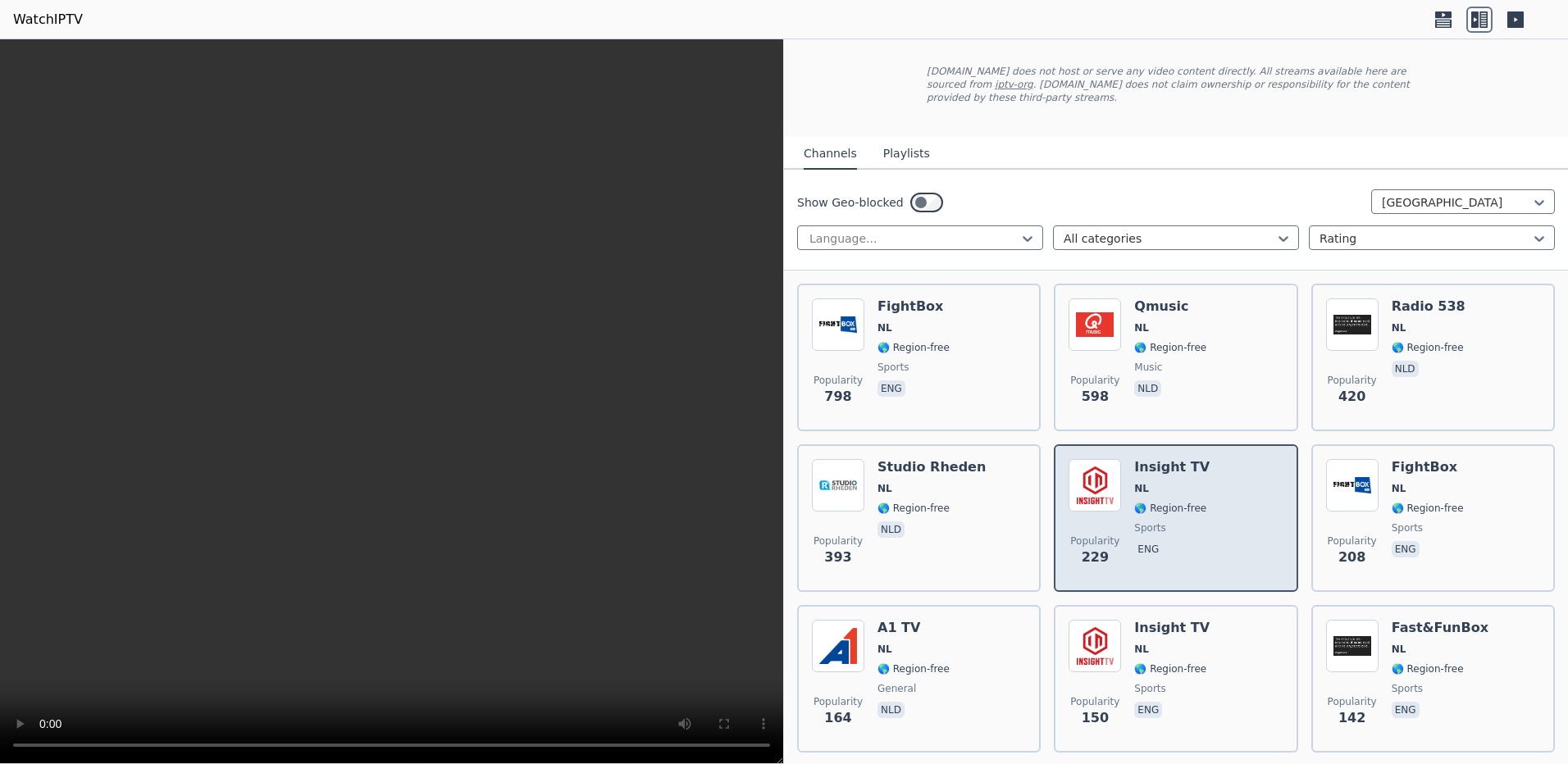
click at [1194, 505] on div "Insight TV NL 🌎 Region-free sports eng" at bounding box center [1172, 519] width 76 height 118
click at [1193, 521] on span "sports" at bounding box center [1172, 527] width 76 height 13
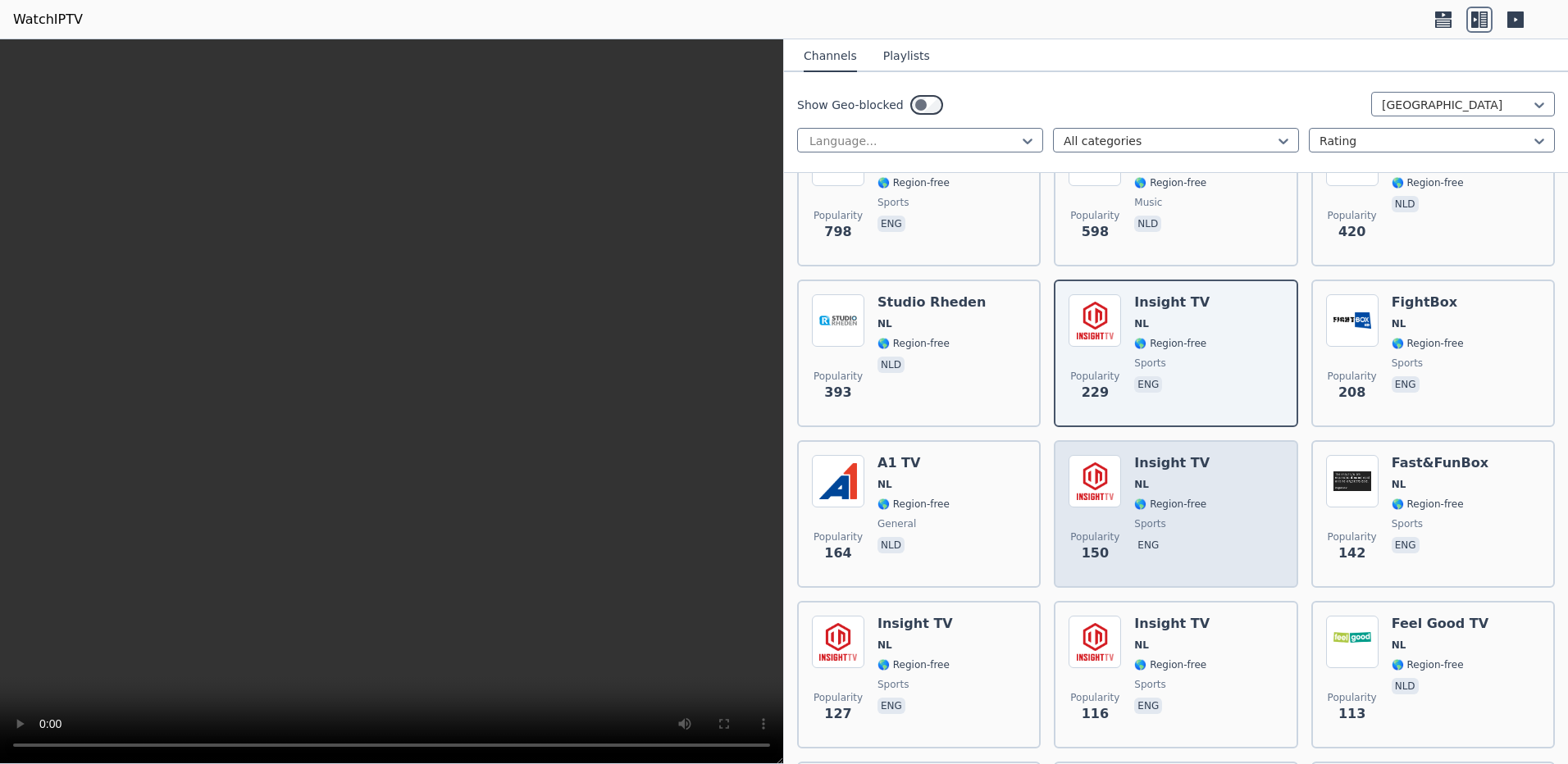
scroll to position [328, 0]
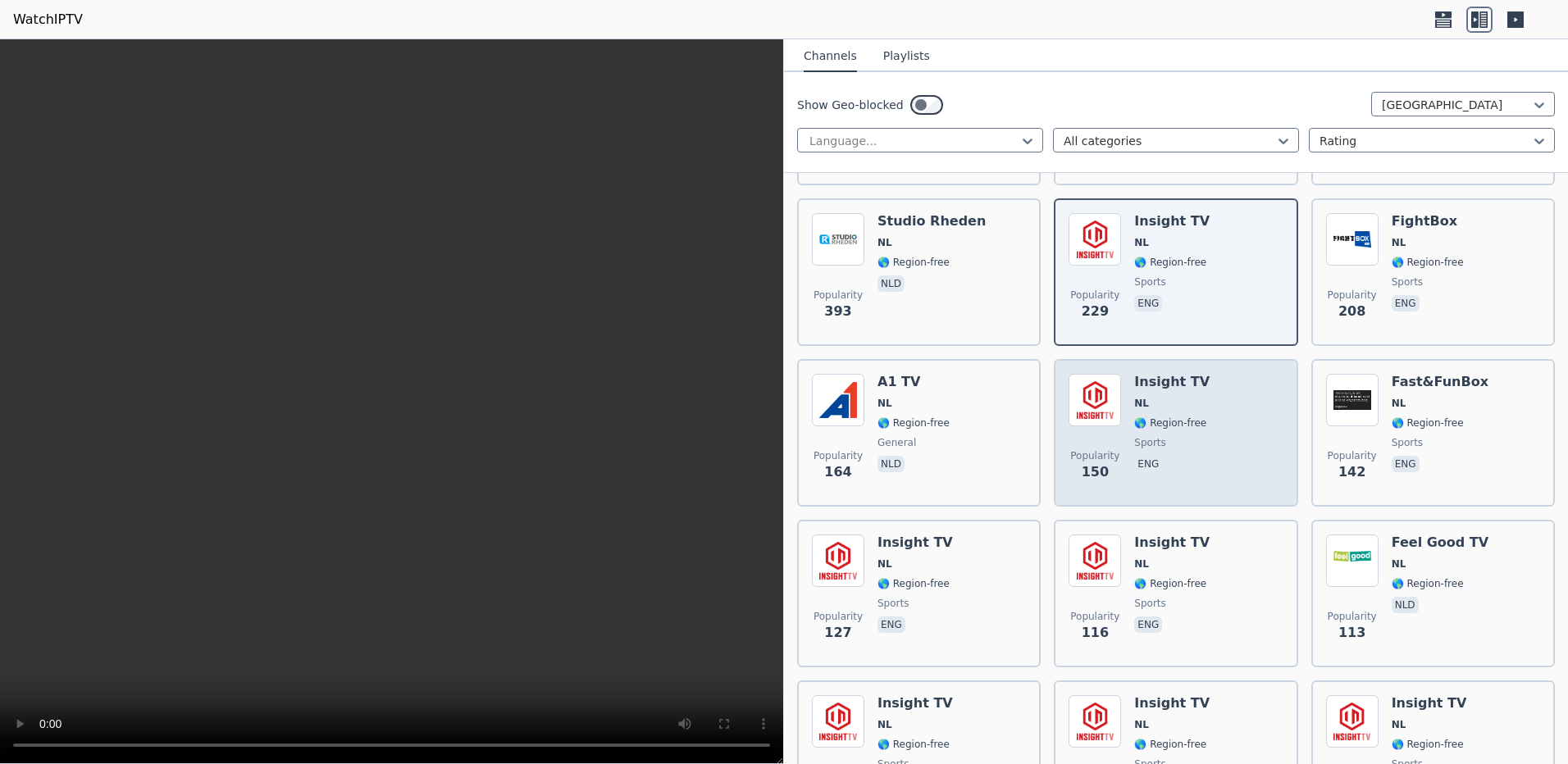
click at [1188, 437] on div "Insight TV NL 🌎 Region-free sports eng" at bounding box center [1172, 433] width 76 height 118
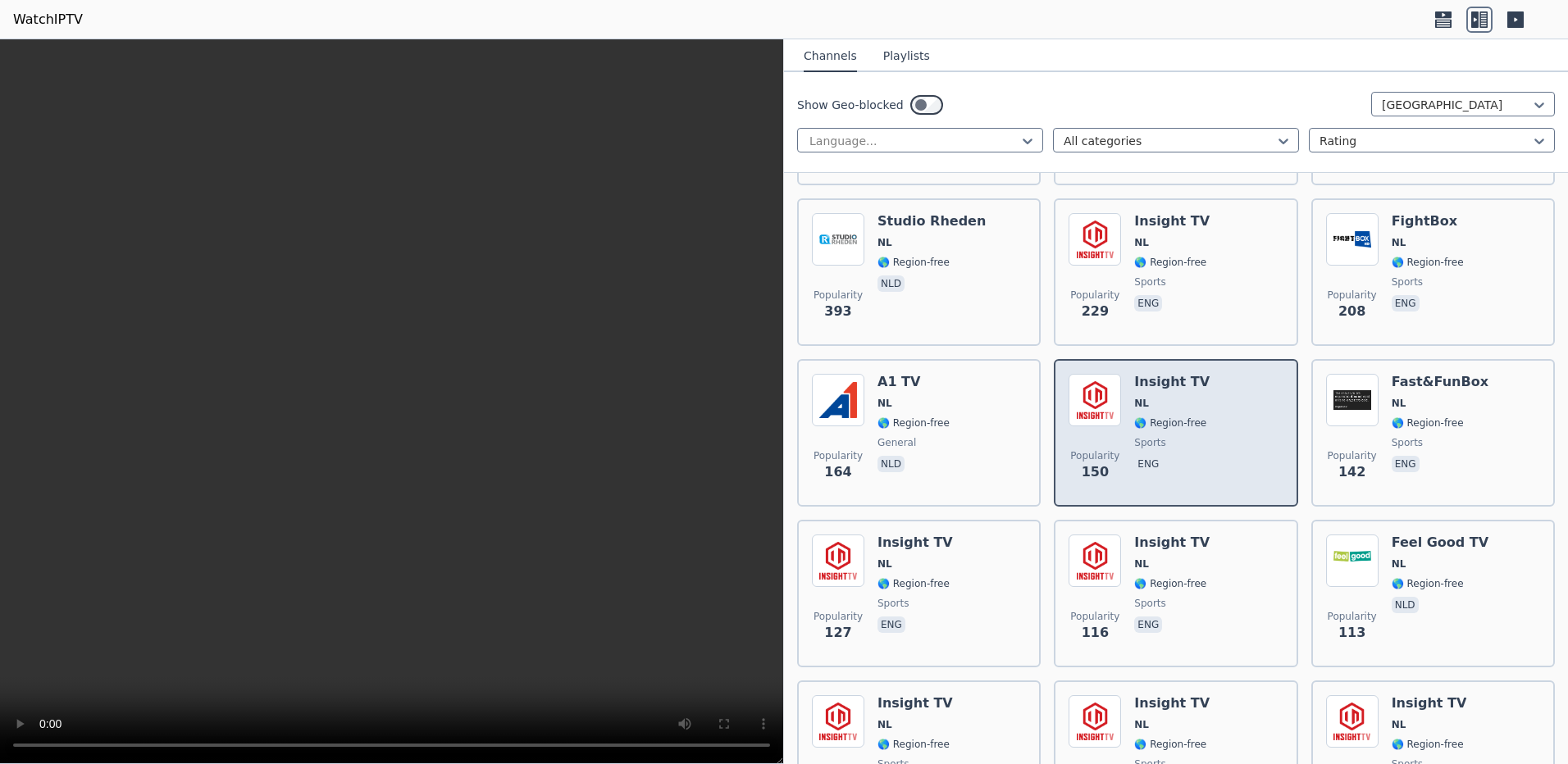
click at [1183, 436] on span "sports" at bounding box center [1172, 443] width 76 height 13
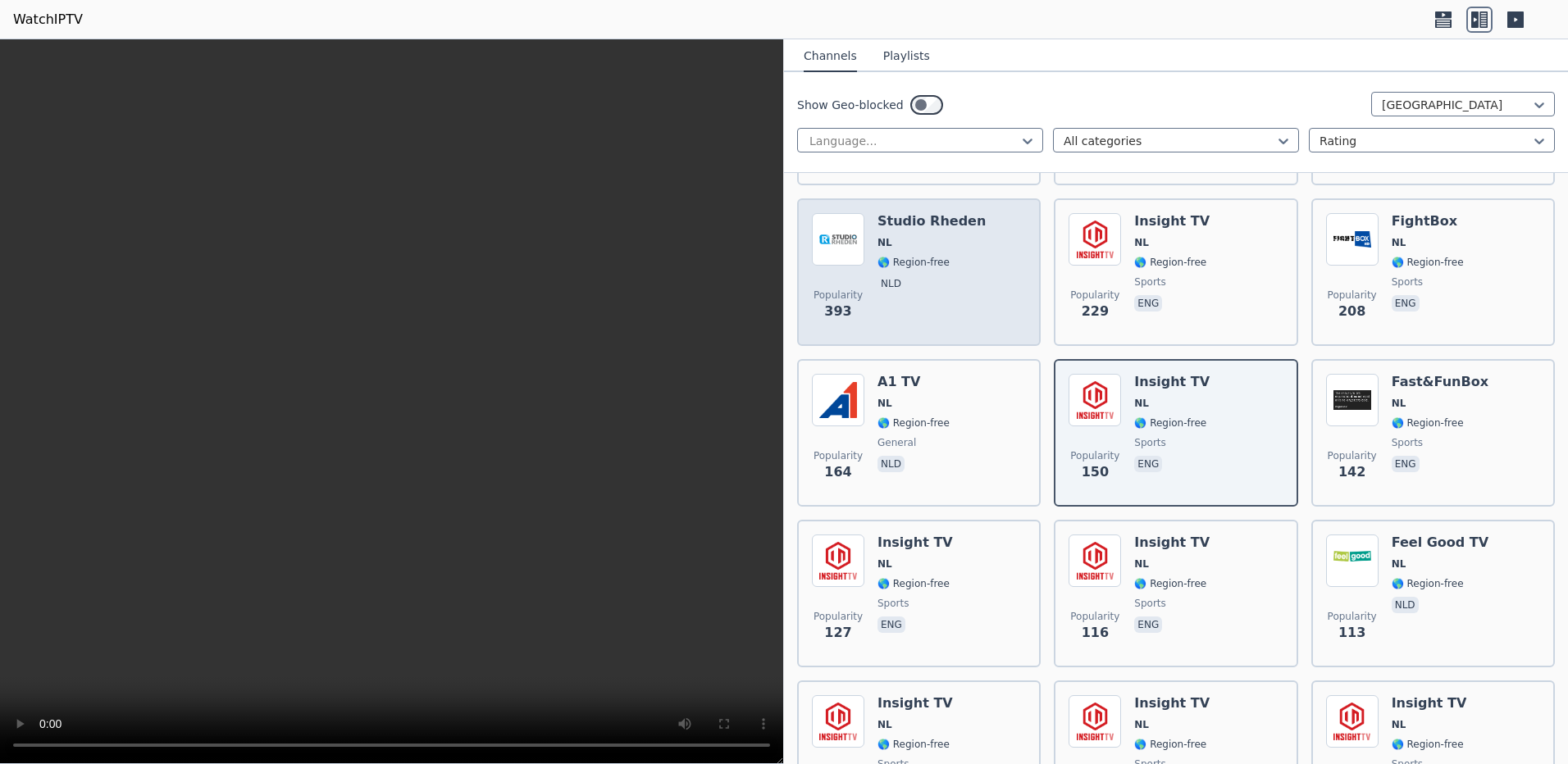
click at [969, 245] on div "Popularity 393 Studio Rheden NL 🌎 Region-free nld" at bounding box center [919, 272] width 214 height 118
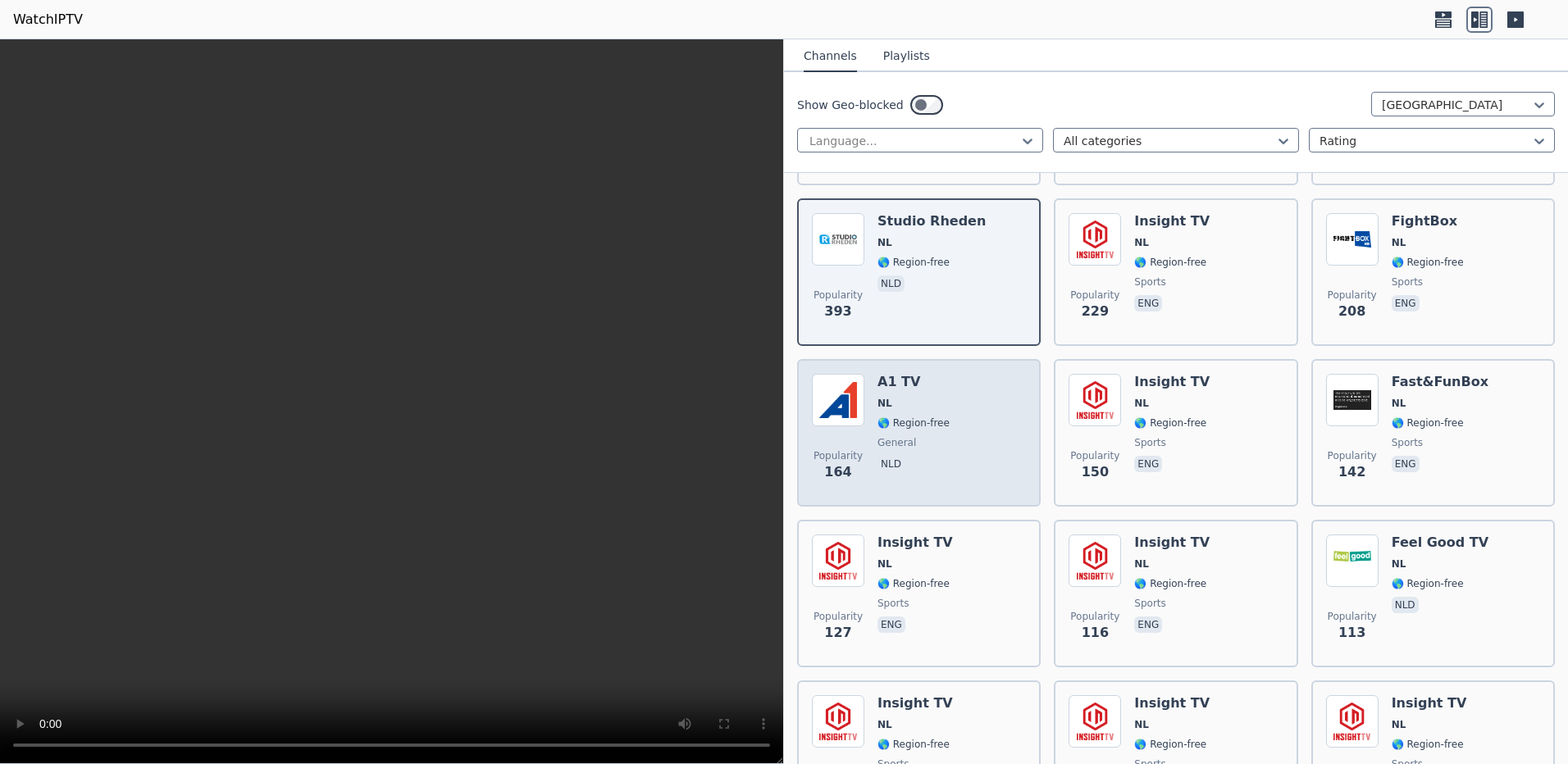
click at [925, 440] on div "A1 TV NL 🌎 Region-free general nld" at bounding box center [913, 433] width 72 height 118
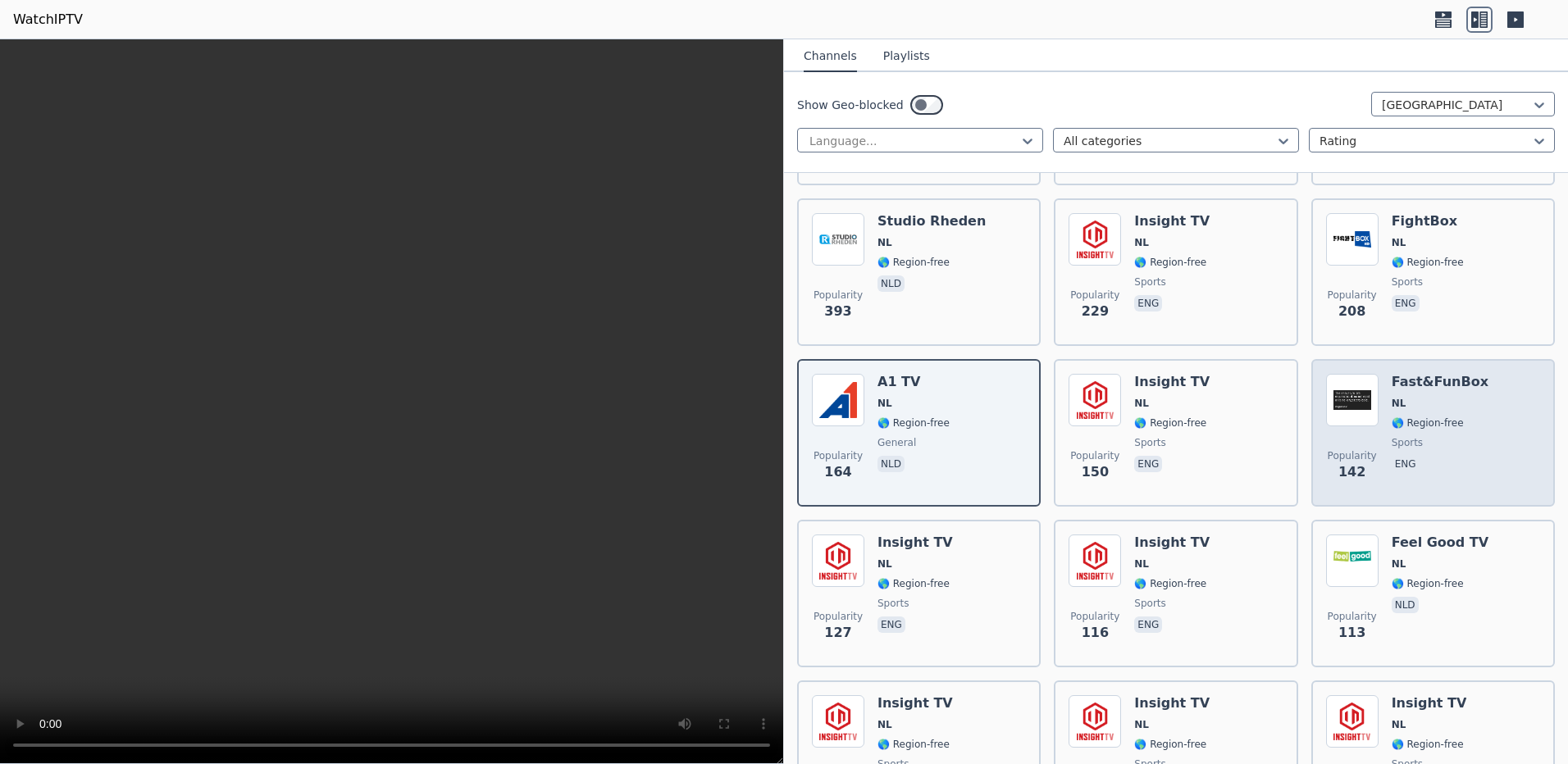
click at [1433, 436] on span "sports" at bounding box center [1439, 443] width 96 height 13
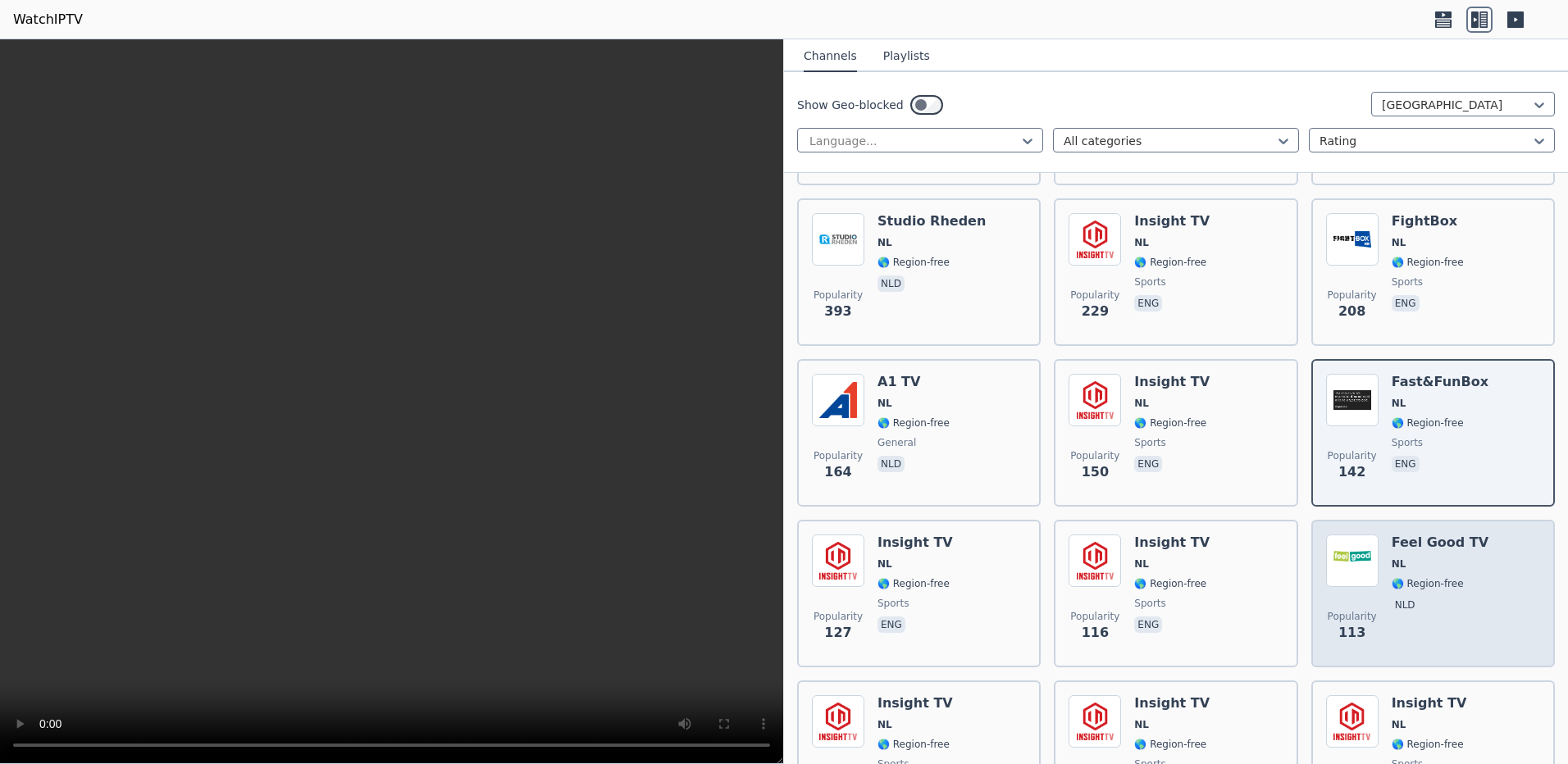
click at [1420, 561] on div "Feel Good TV NL 🌎 Region-free nld" at bounding box center [1439, 594] width 96 height 118
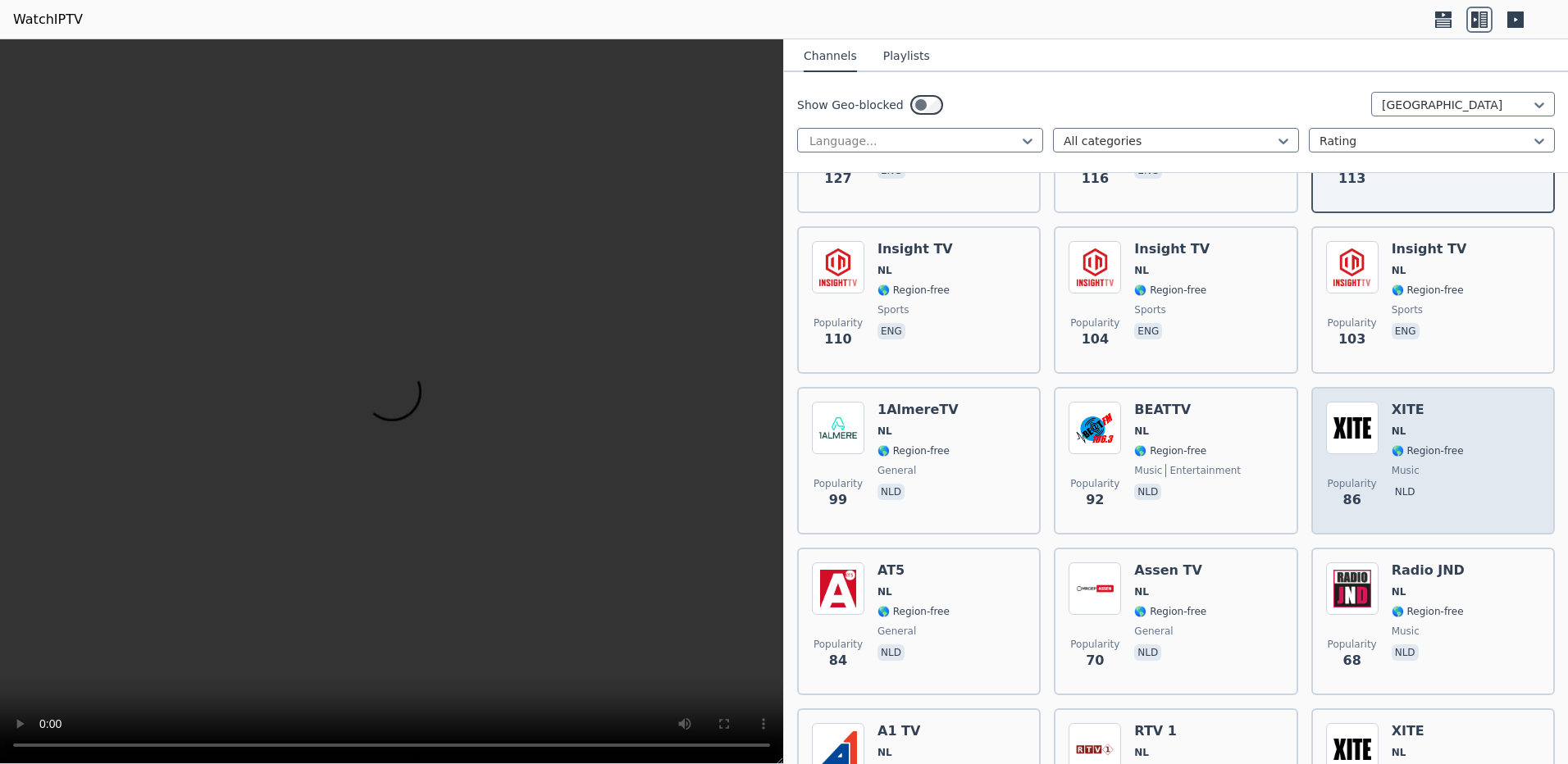
scroll to position [820, 0]
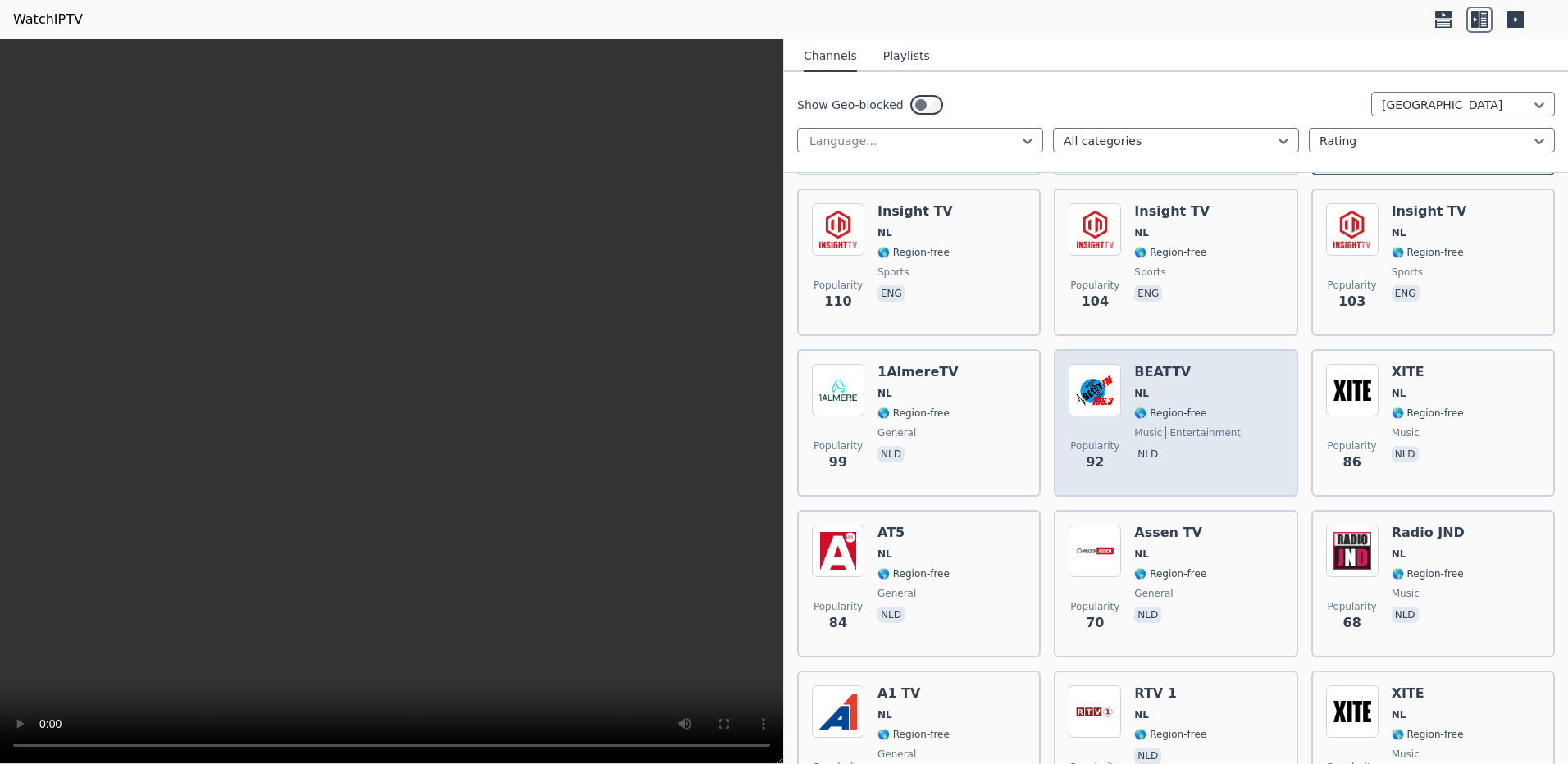
click at [1160, 407] on span "🌎 Region-free" at bounding box center [1170, 413] width 72 height 13
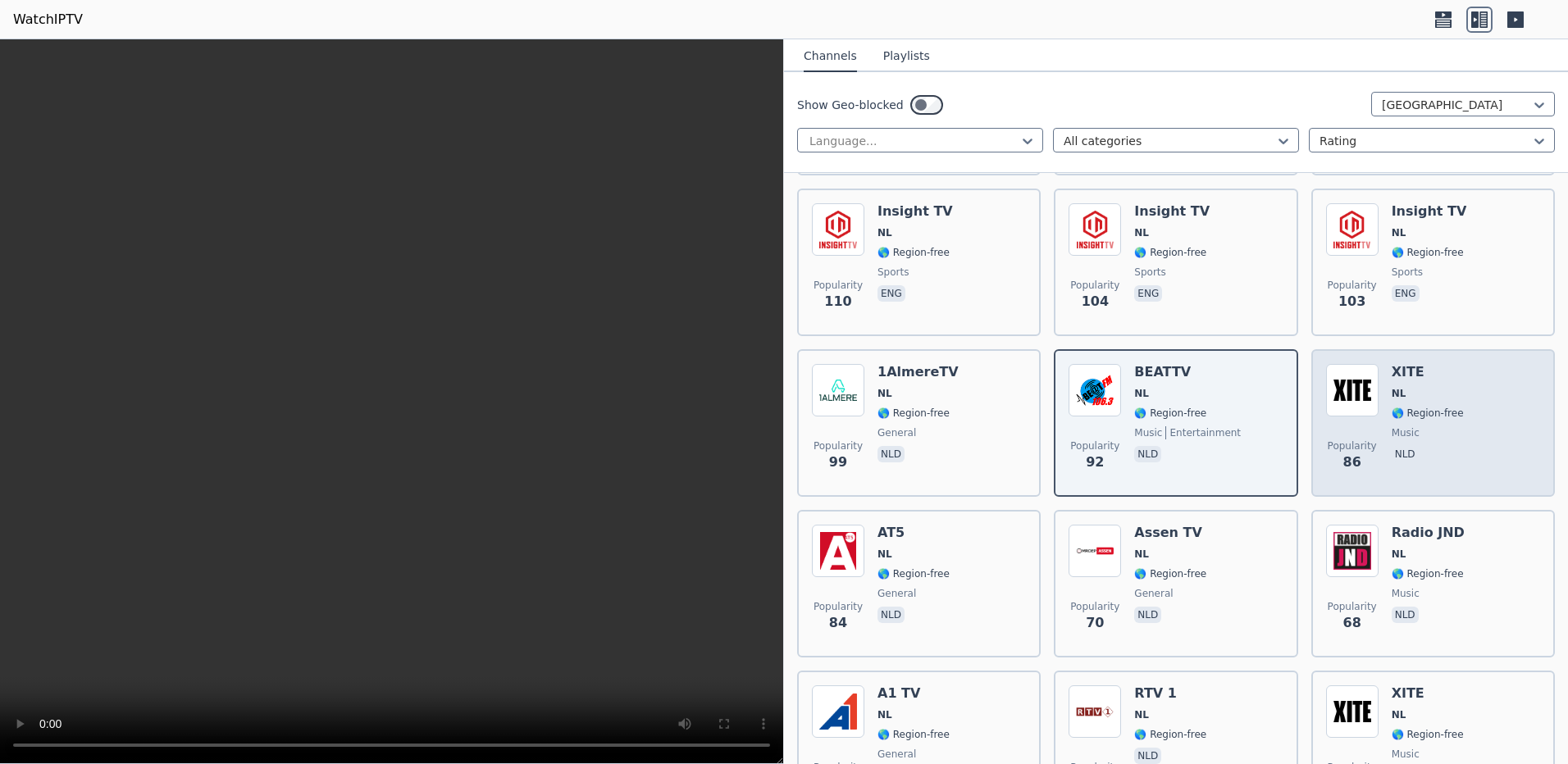
click at [1423, 407] on span "🌎 Region-free" at bounding box center [1427, 413] width 72 height 13
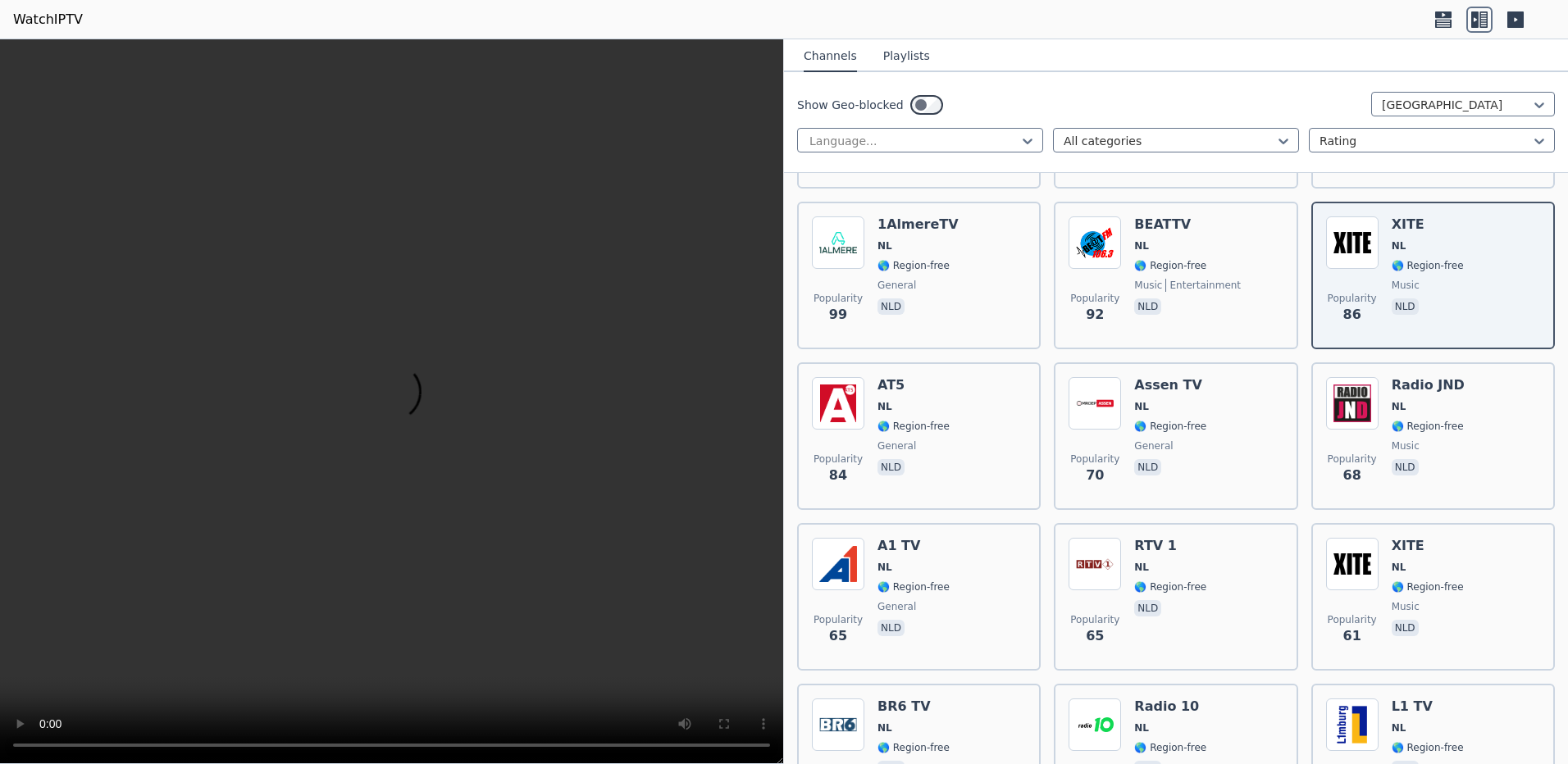
scroll to position [984, 0]
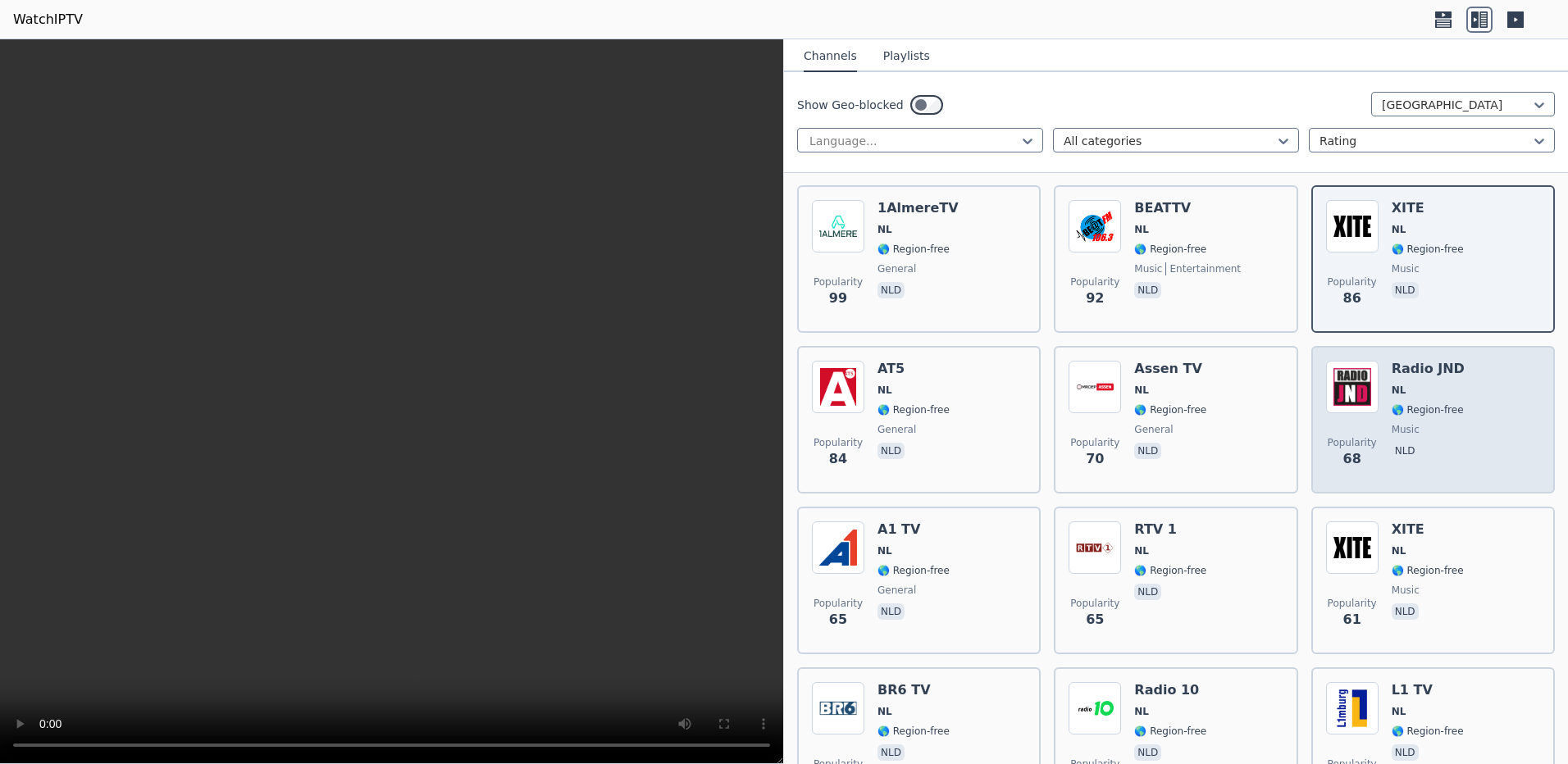
click at [1456, 387] on div "Popularity 68 Radio JND NL 🌎 Region-free music nld" at bounding box center [1433, 419] width 214 height 118
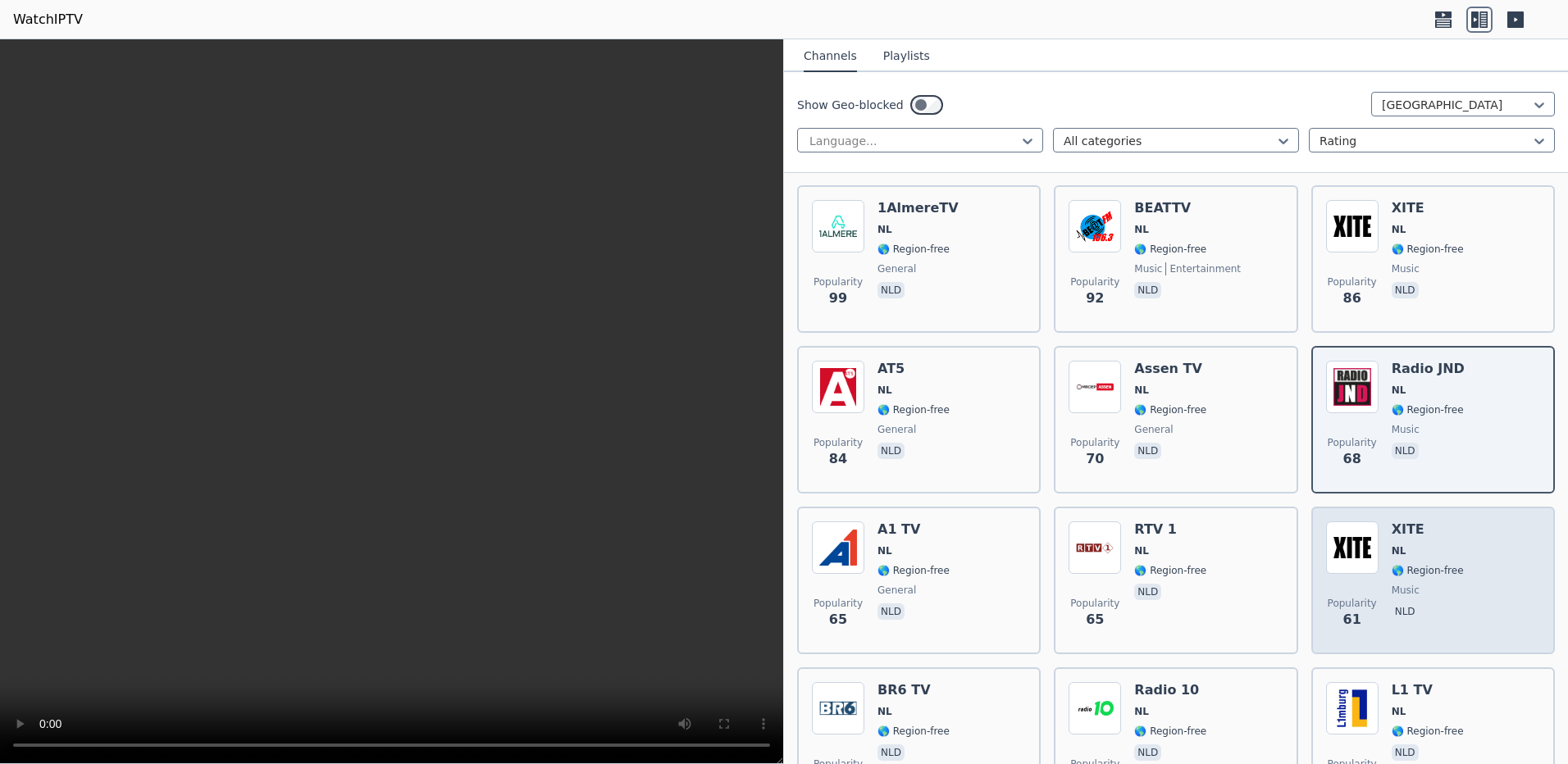
click at [1409, 544] on span "NL" at bounding box center [1427, 551] width 72 height 13
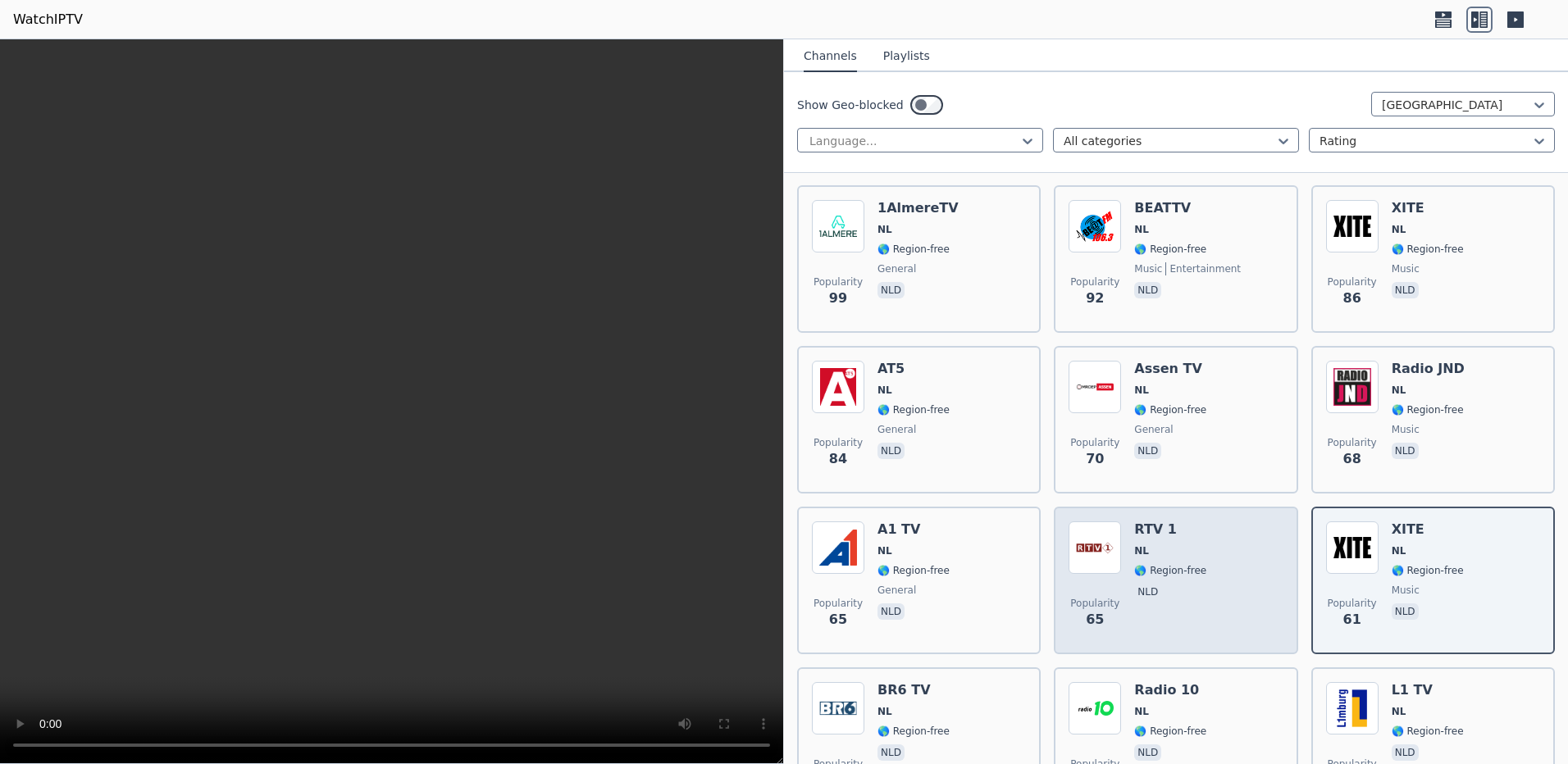
click at [1189, 595] on div "RTV 1 NL 🌎 Region-free nld" at bounding box center [1170, 580] width 72 height 118
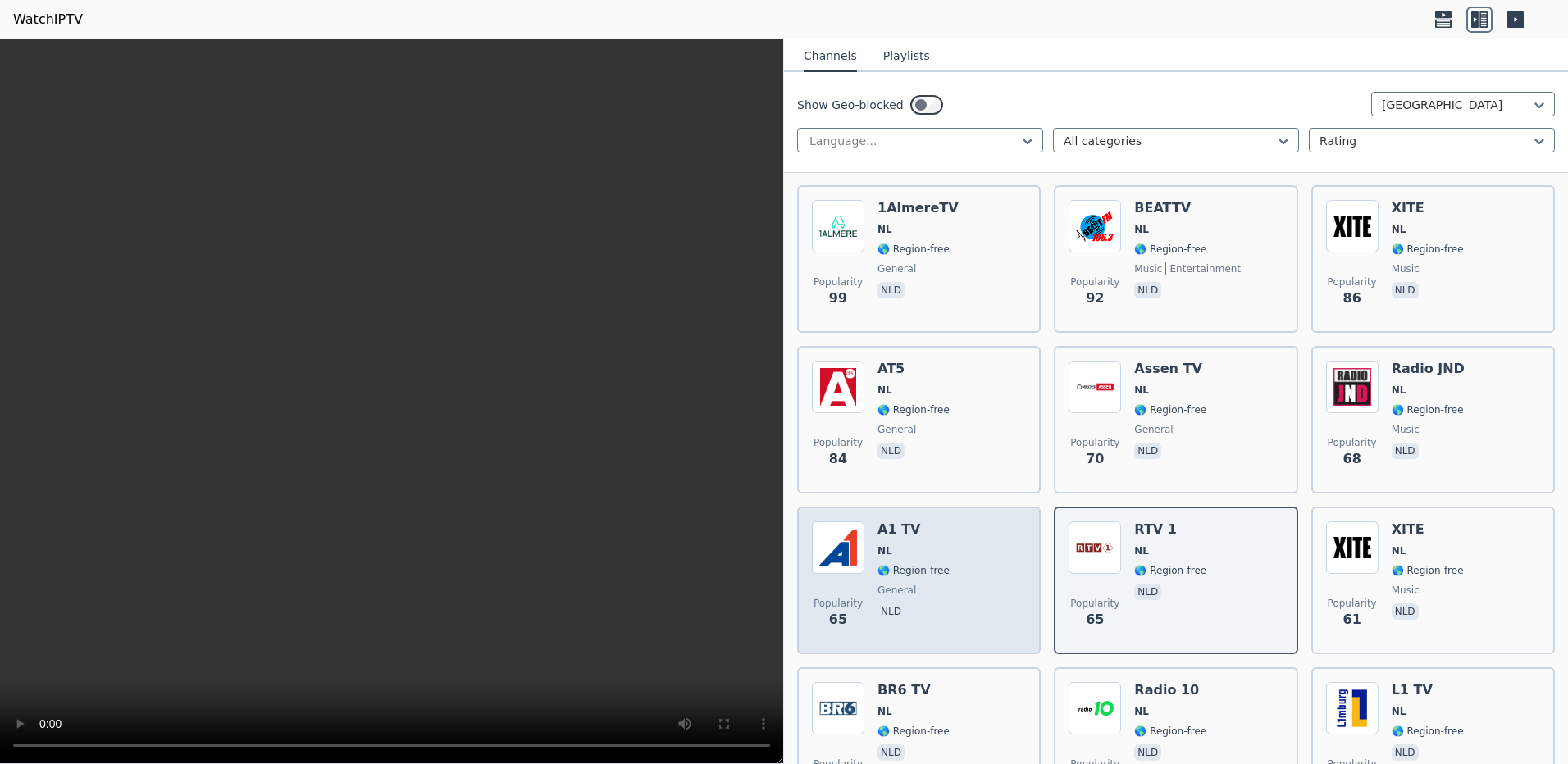
click at [913, 564] on span "🌎 Region-free" at bounding box center [913, 570] width 72 height 13
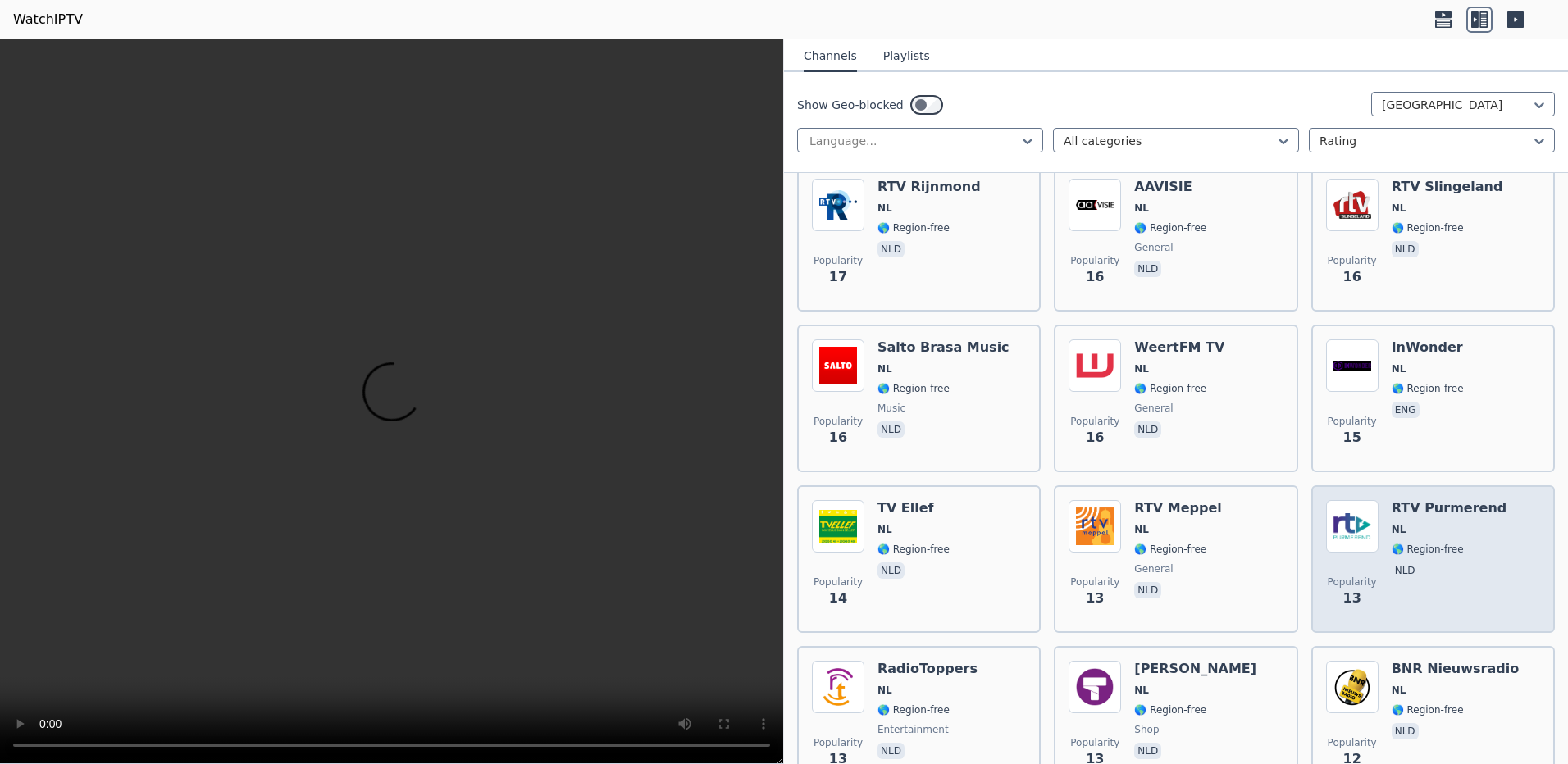
scroll to position [3199, 0]
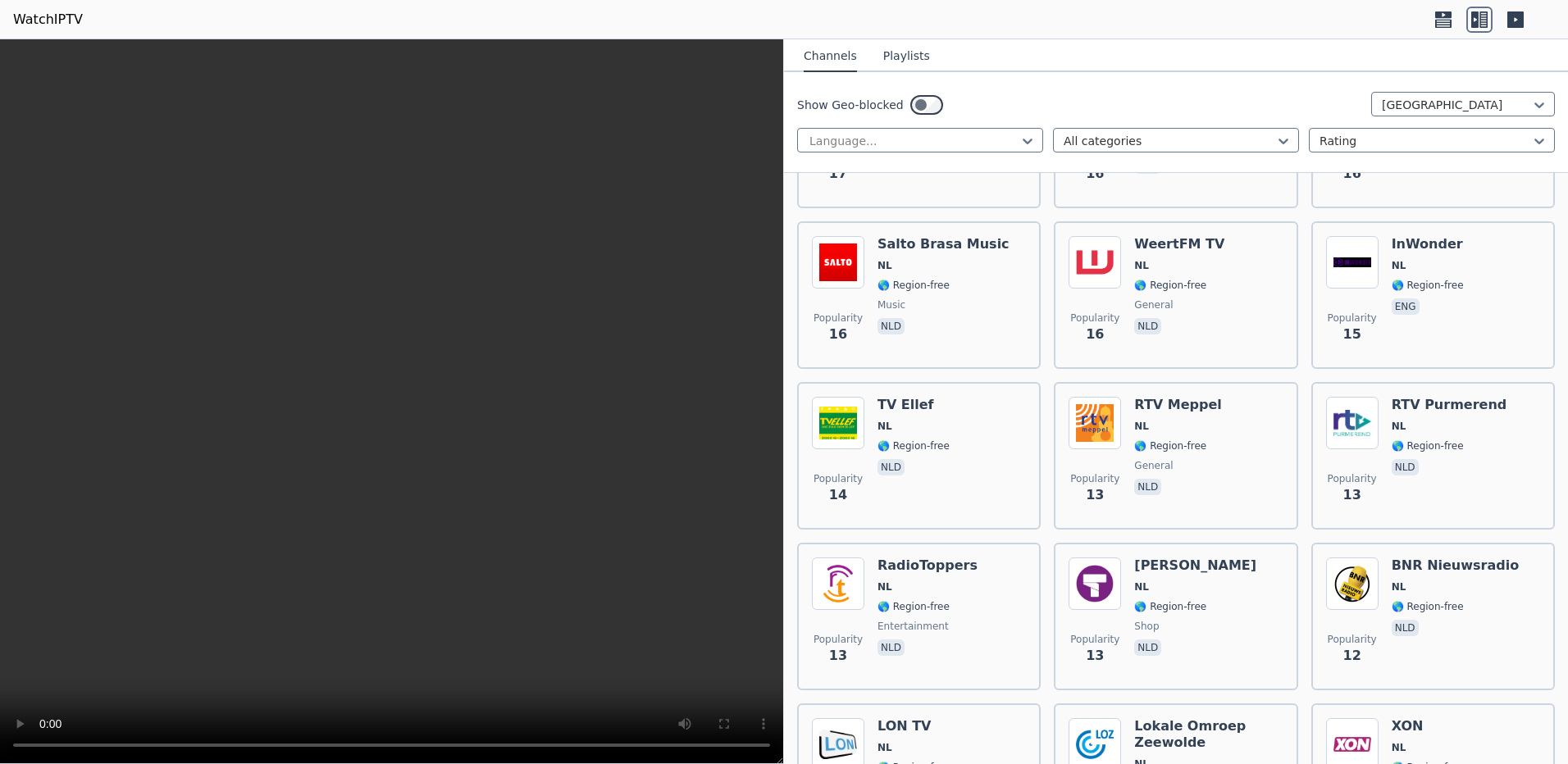
click at [893, 61] on button "Playlists" at bounding box center [907, 56] width 46 height 31
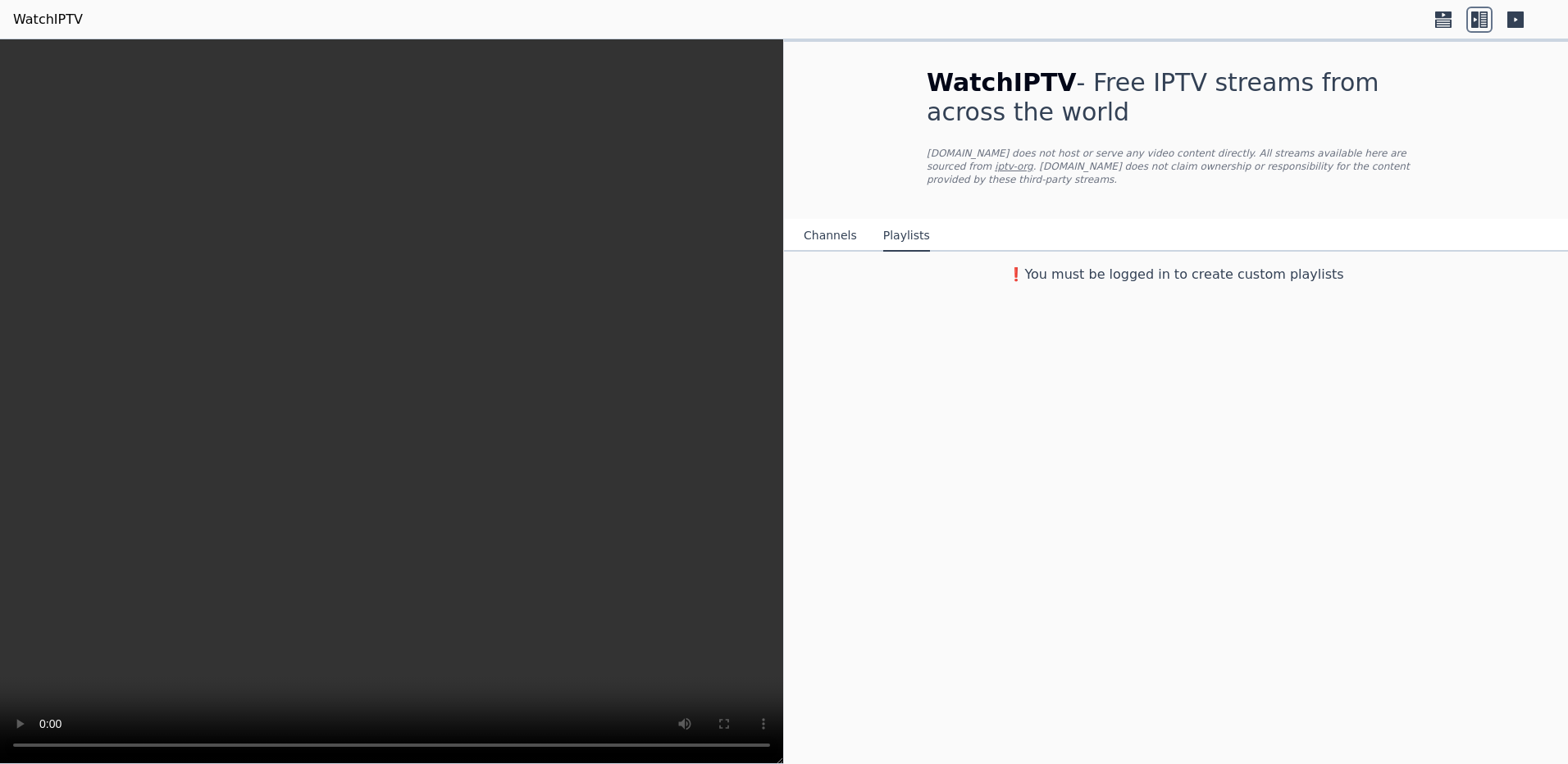
click at [834, 226] on button "Channels" at bounding box center [830, 236] width 54 height 31
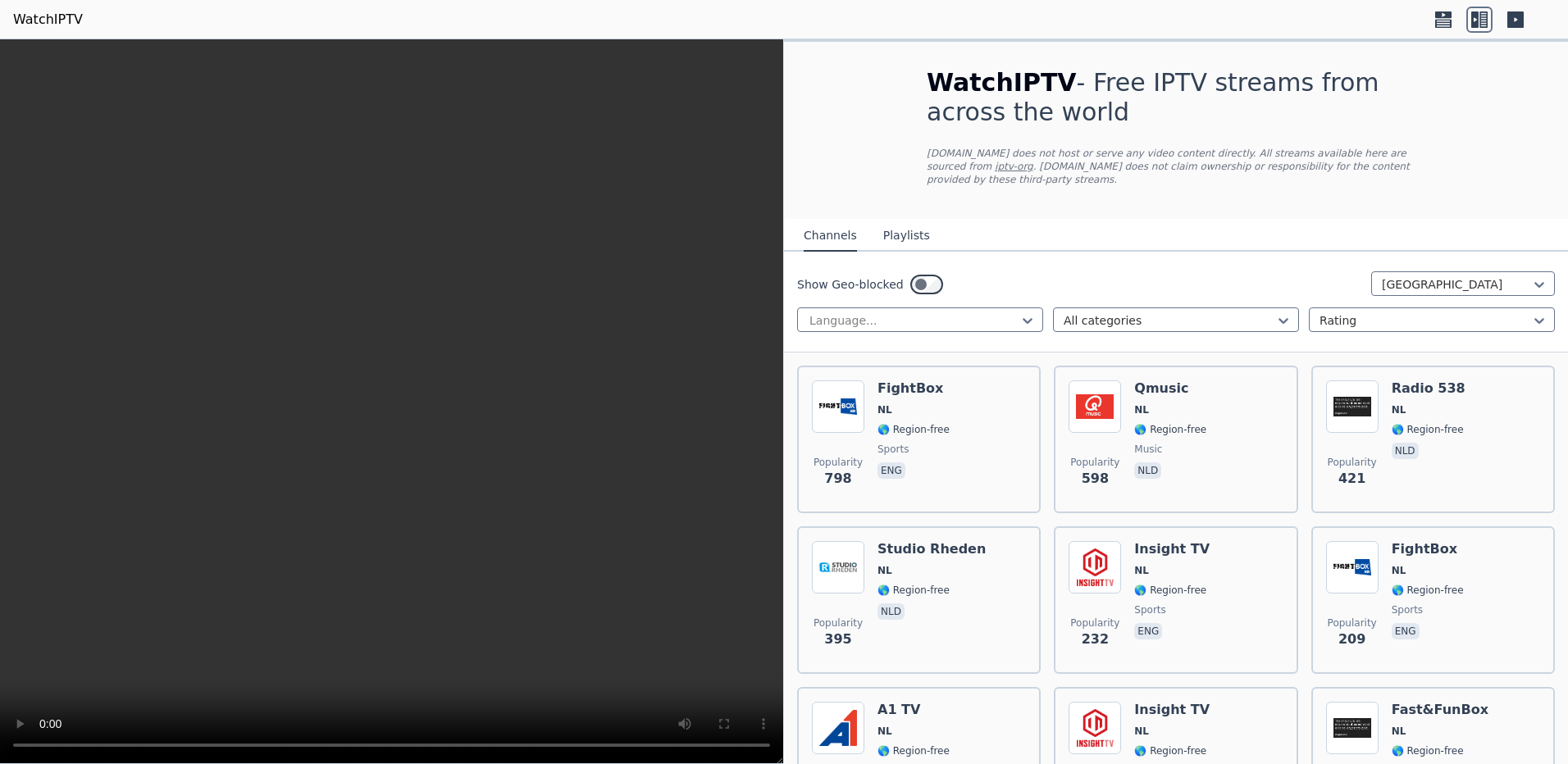
click at [884, 220] on button "Playlists" at bounding box center [907, 236] width 46 height 31
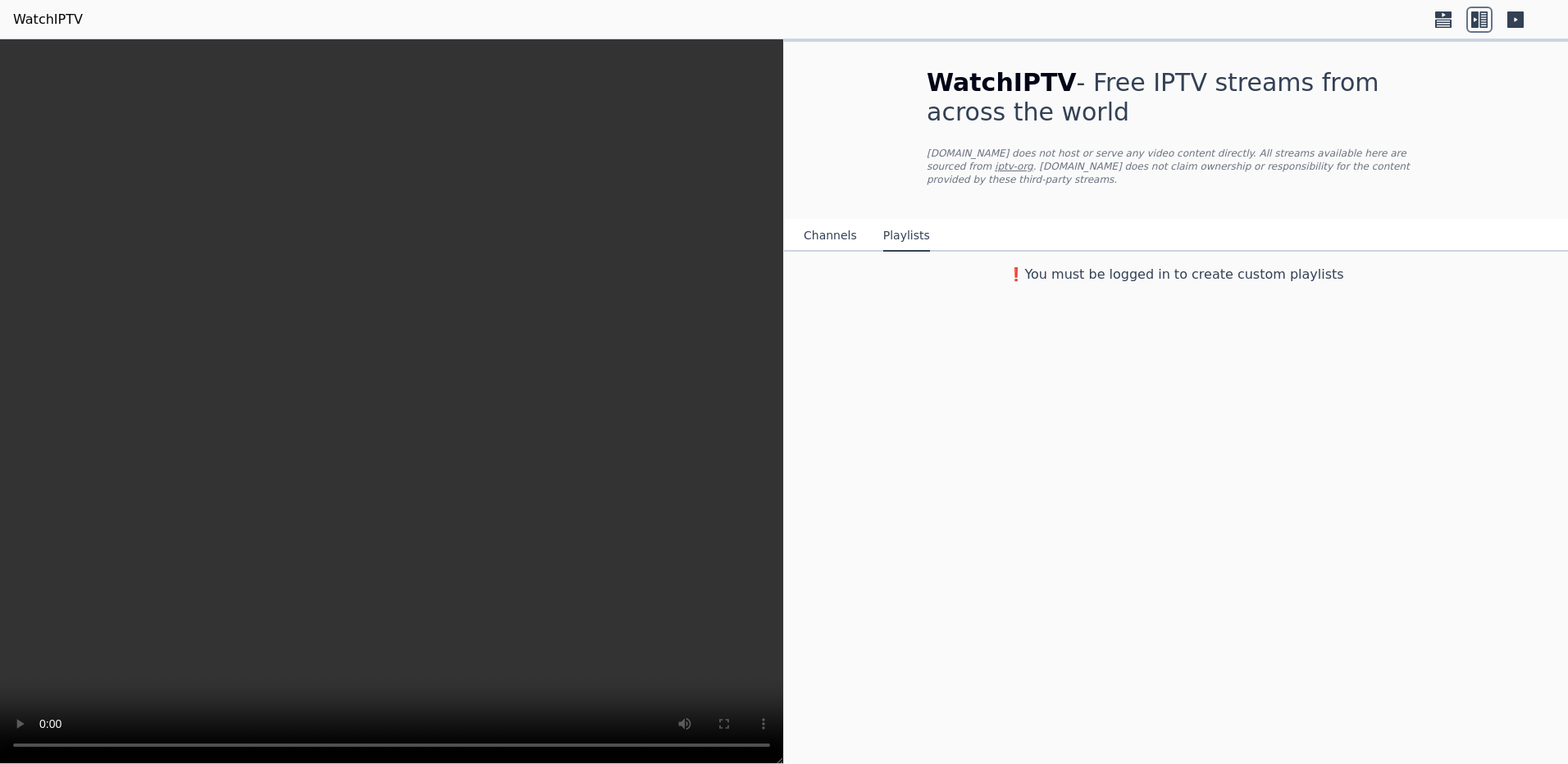
click at [830, 225] on button "Channels" at bounding box center [830, 236] width 54 height 31
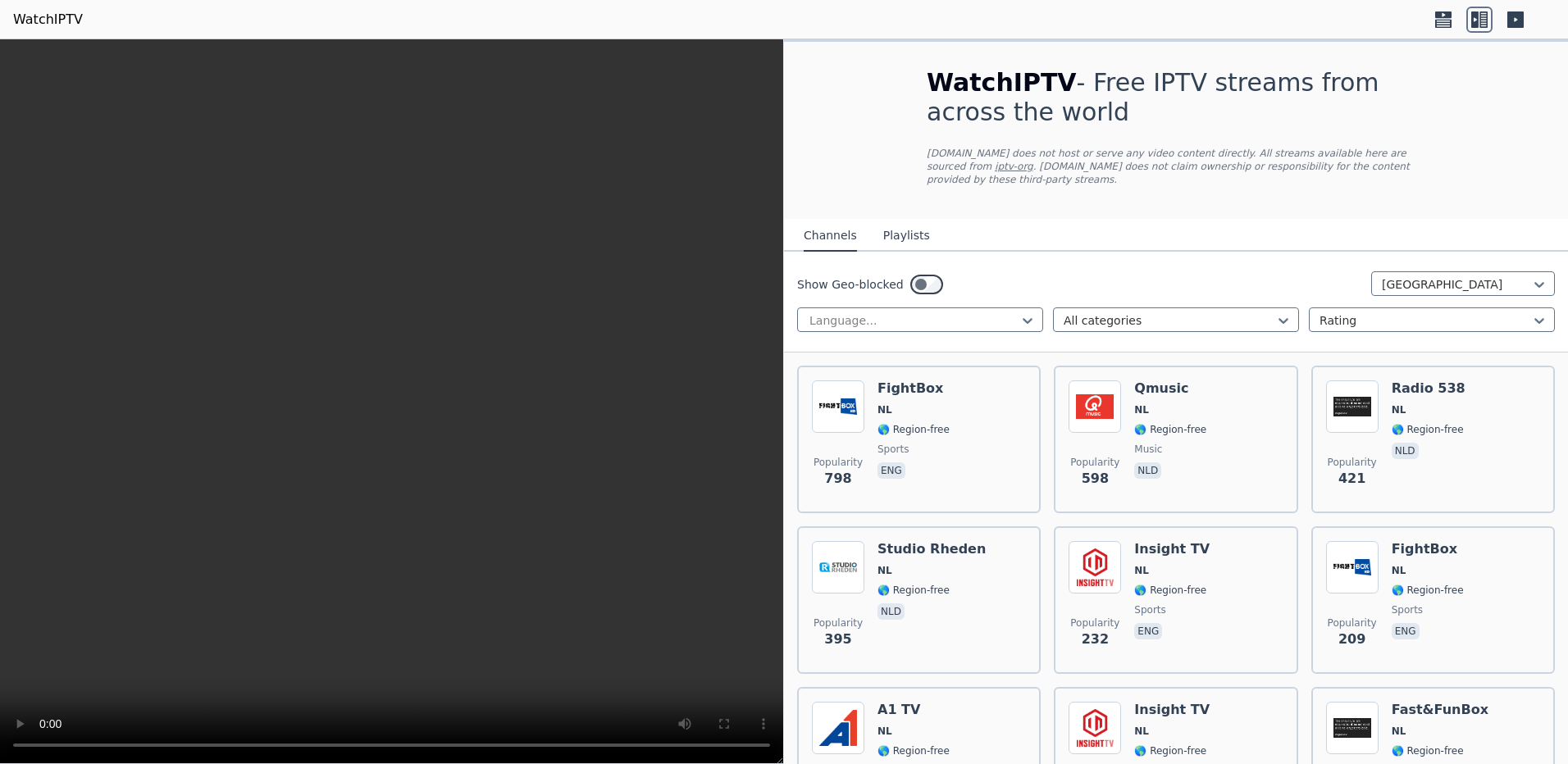
click at [1033, 161] on link "iptv-org" at bounding box center [1014, 166] width 38 height 12
